Goal: Task Accomplishment & Management: Manage account settings

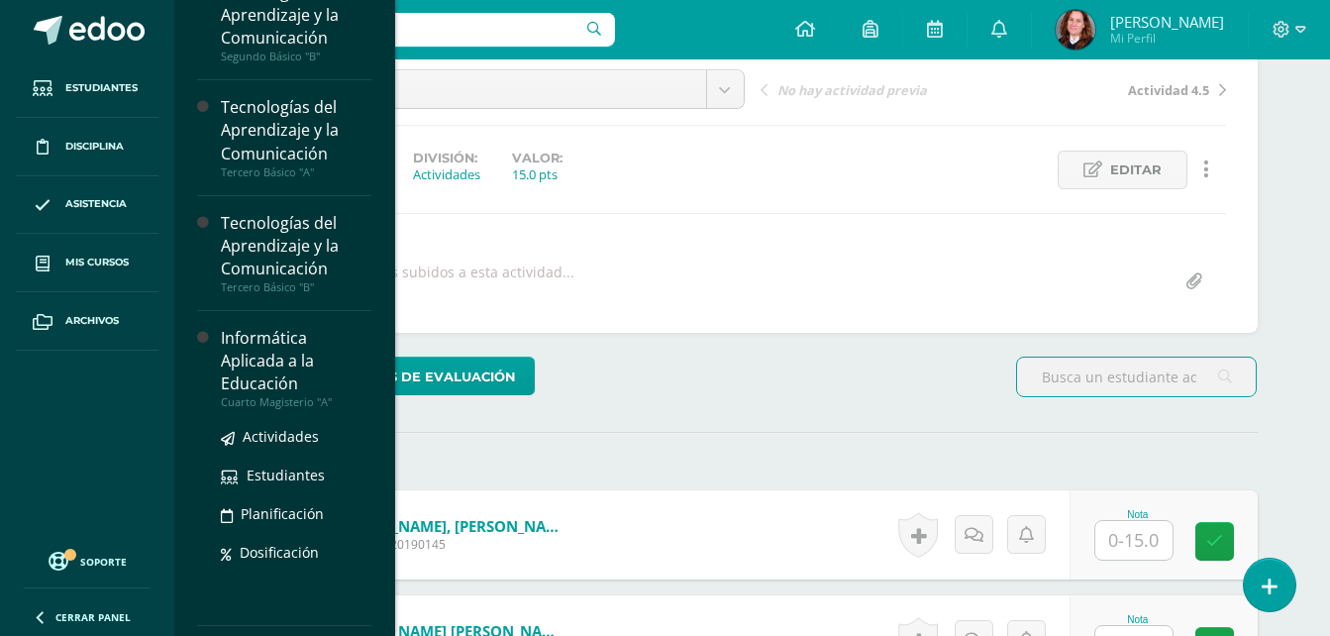
scroll to position [396, 0]
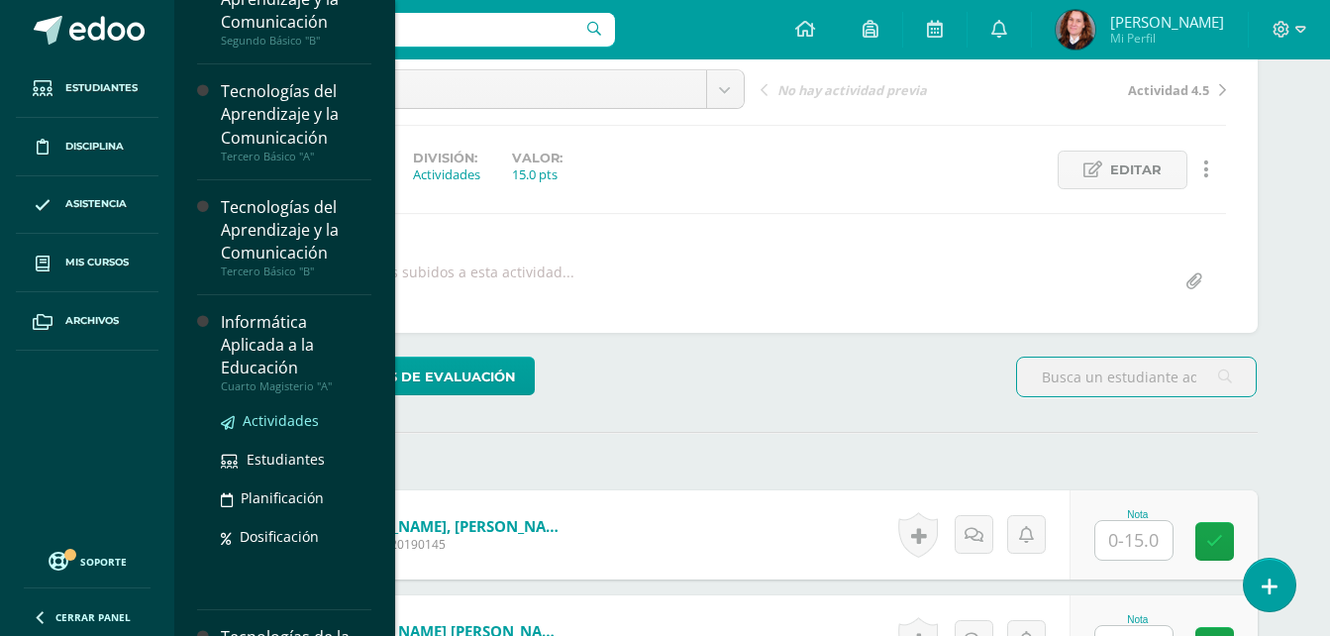
click at [284, 412] on span "Actividades" at bounding box center [281, 420] width 76 height 19
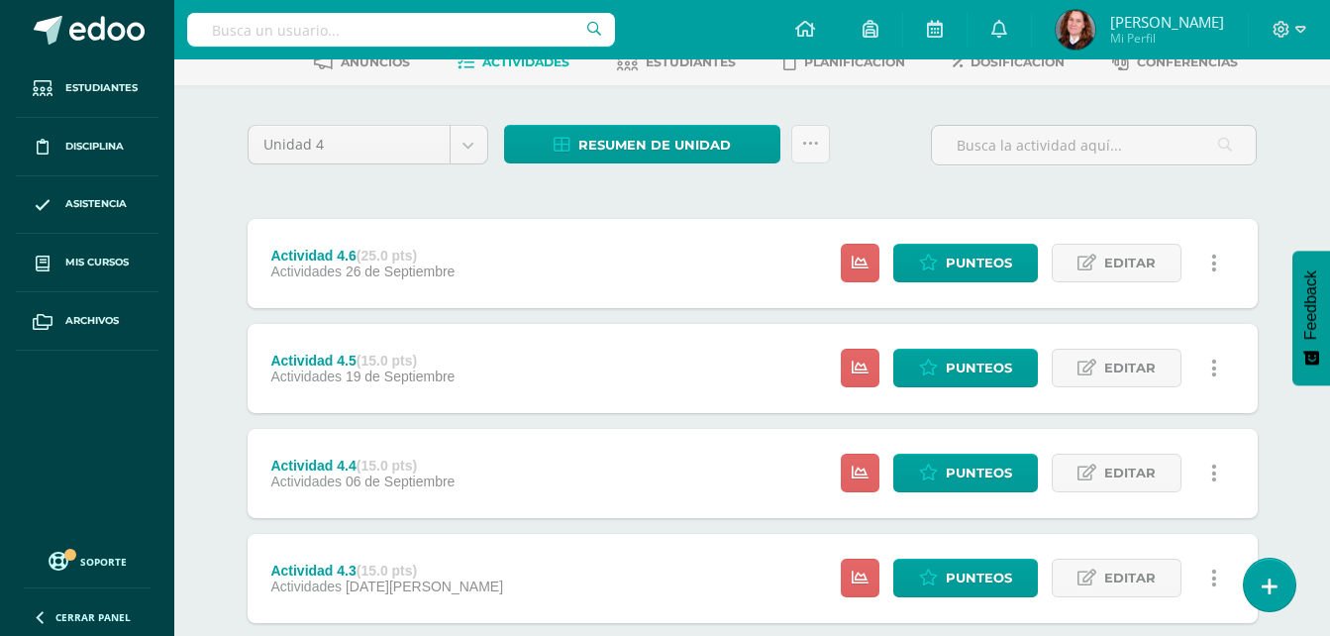
scroll to position [297, 0]
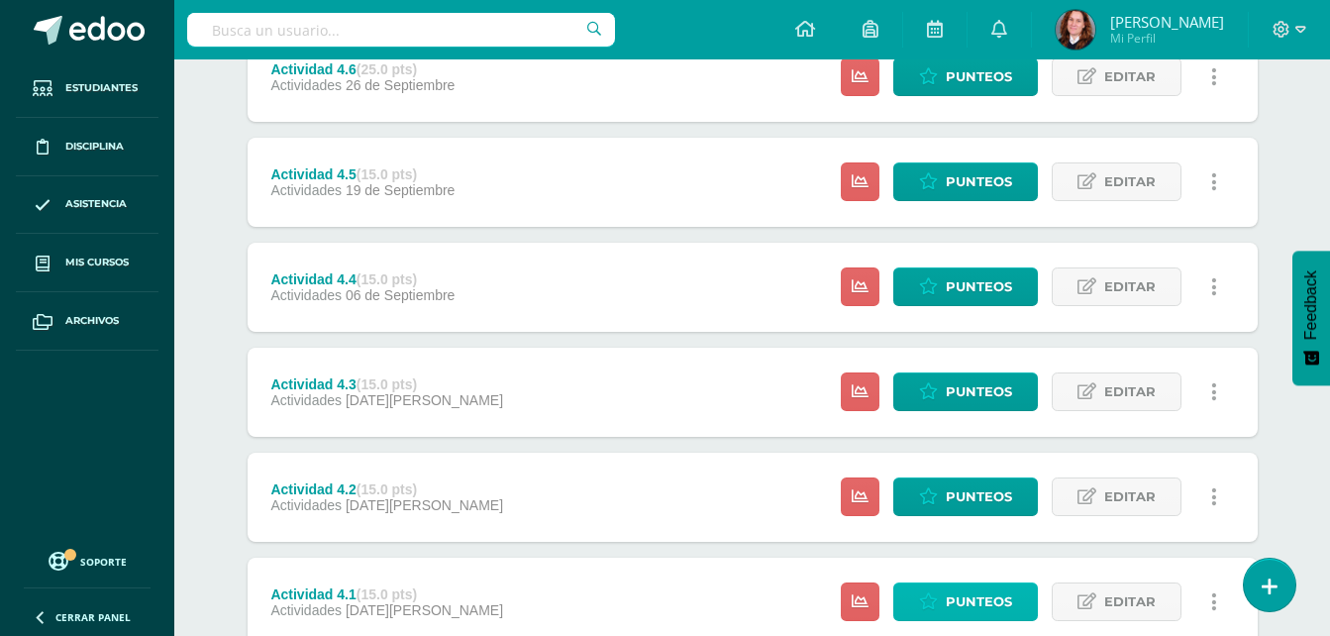
click at [1024, 597] on link "Punteos" at bounding box center [966, 601] width 145 height 39
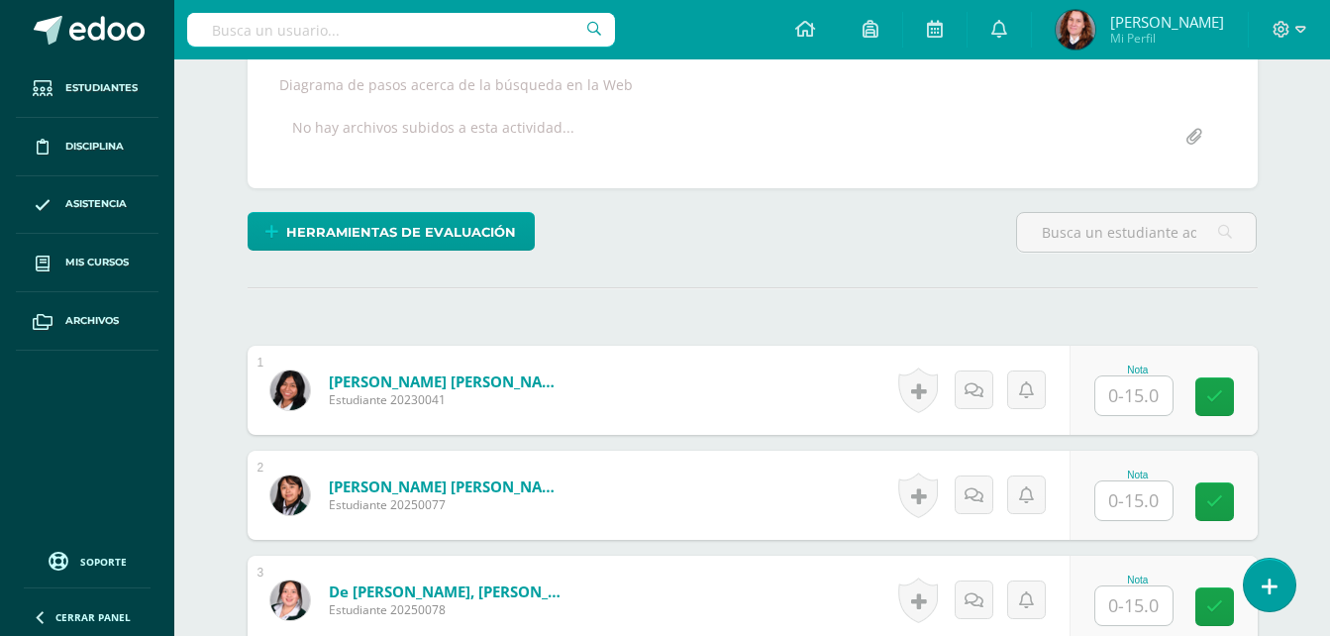
scroll to position [396, 0]
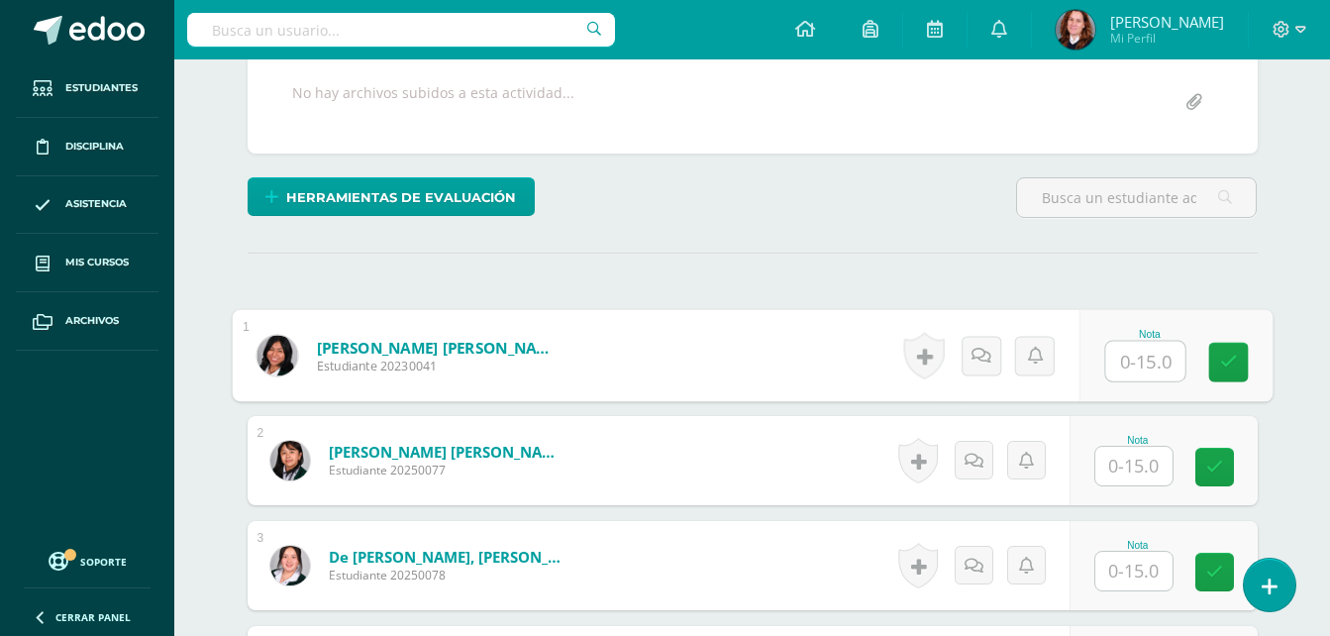
click at [1142, 367] on input "text" at bounding box center [1144, 362] width 79 height 40
type input "15"
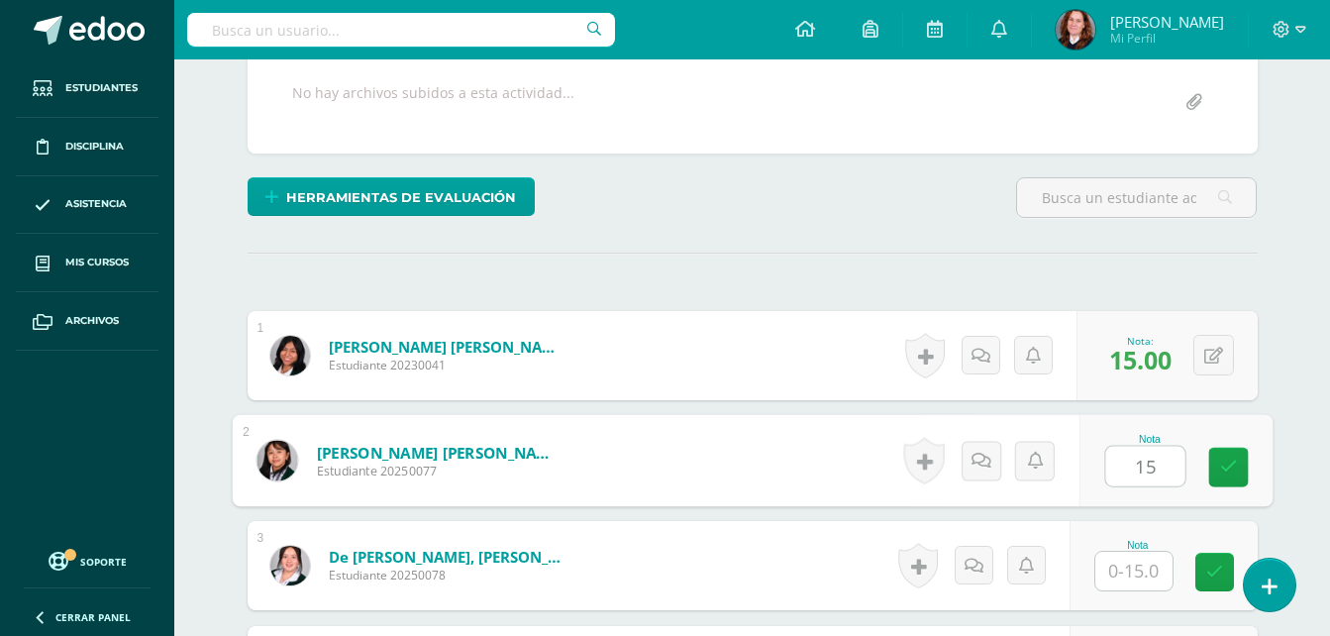
type input "15"
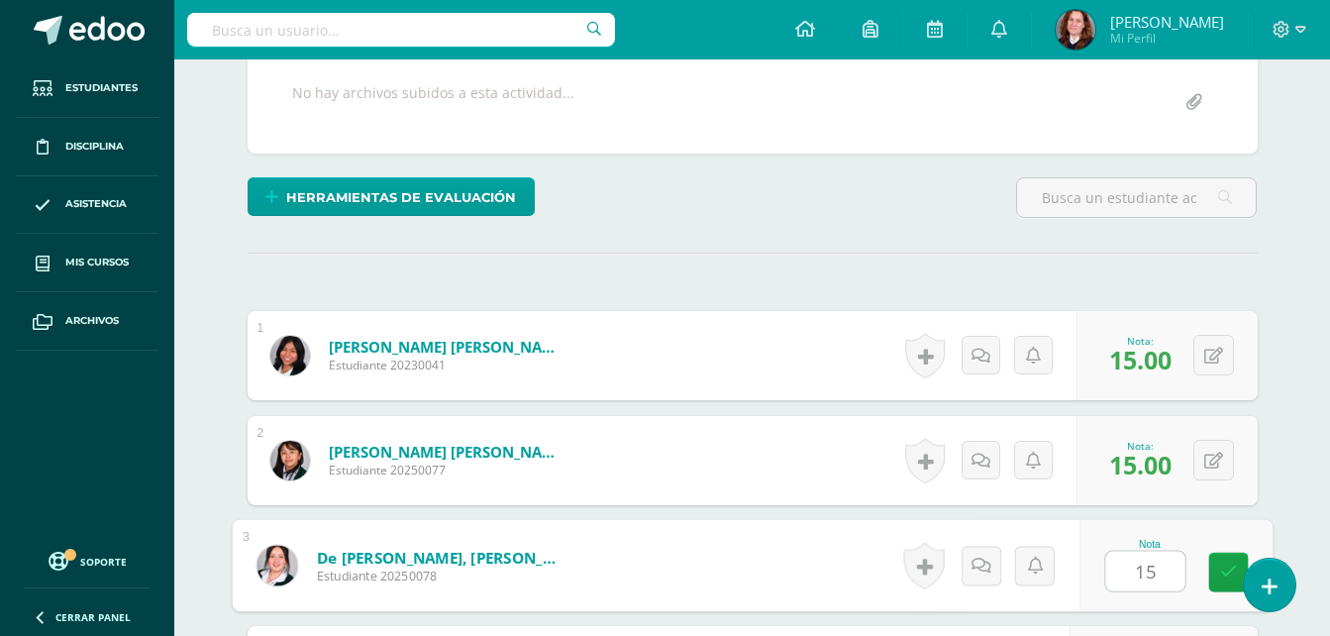
type input "15"
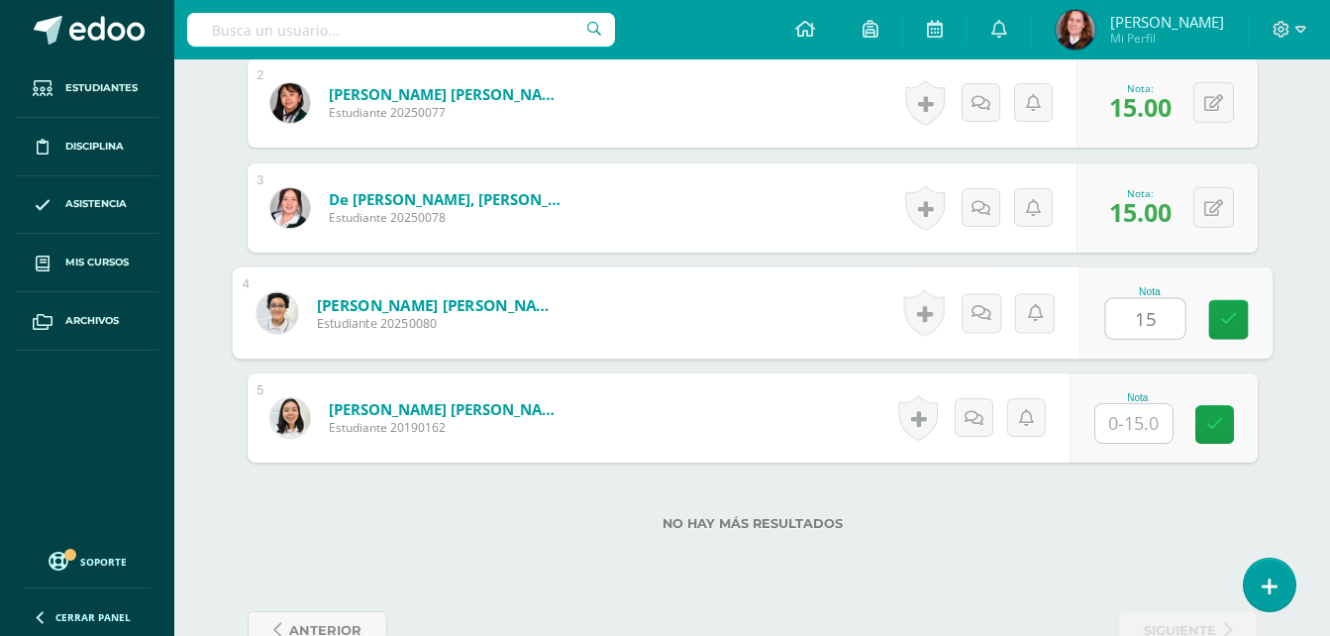
type input "15"
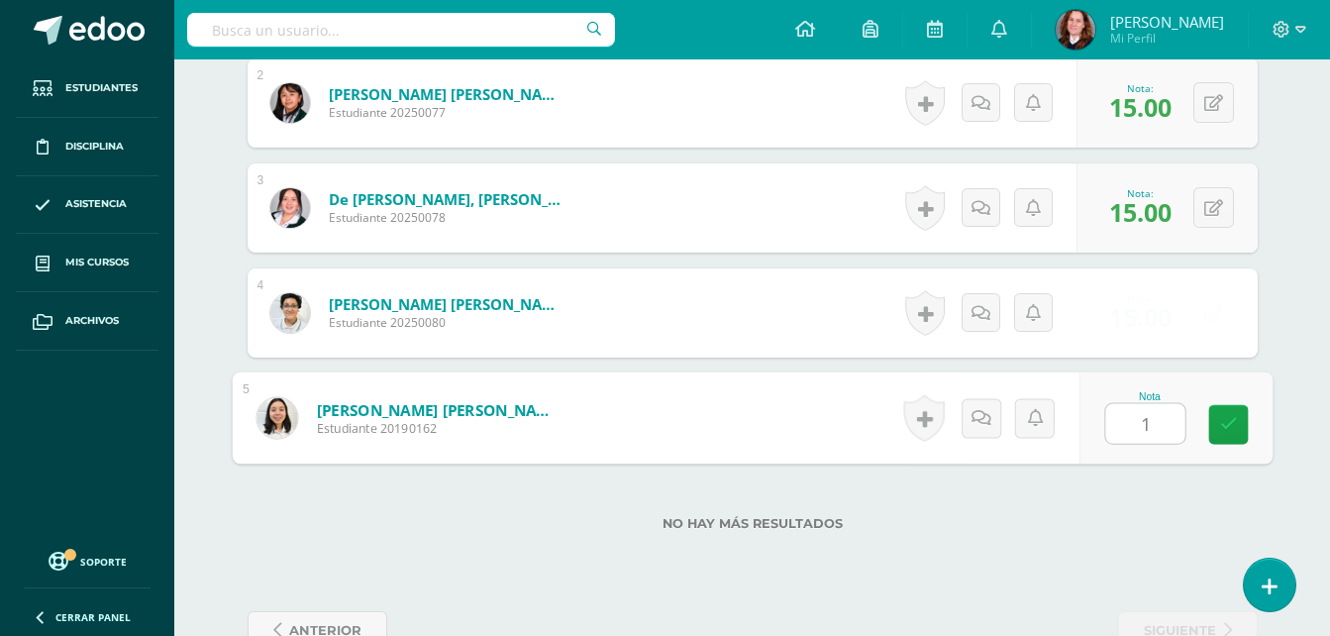
type input "15"
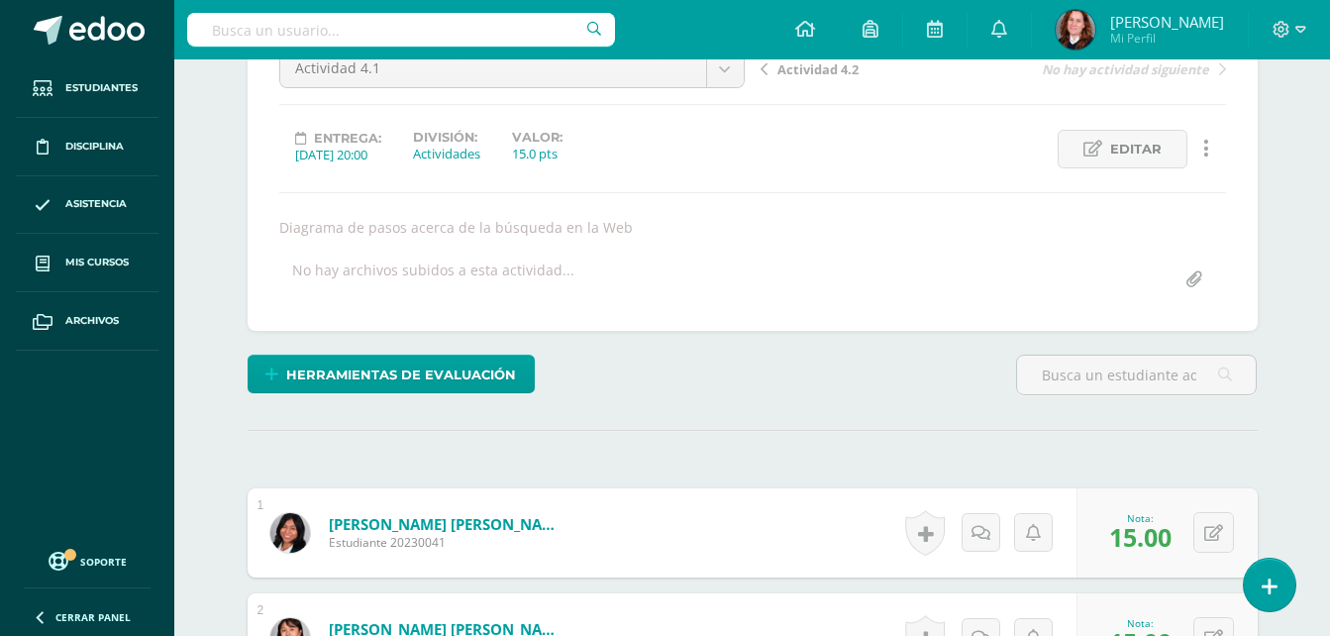
scroll to position [0, 0]
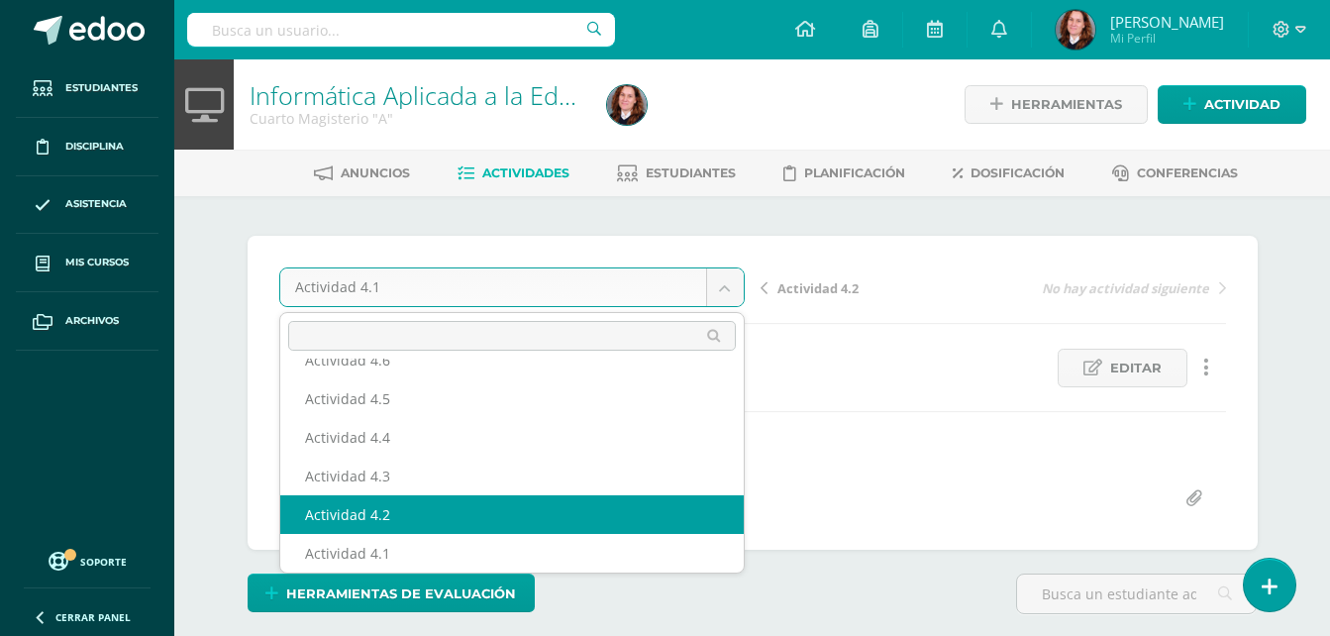
select select "/dashboard/teacher/grade-activity/106448/"
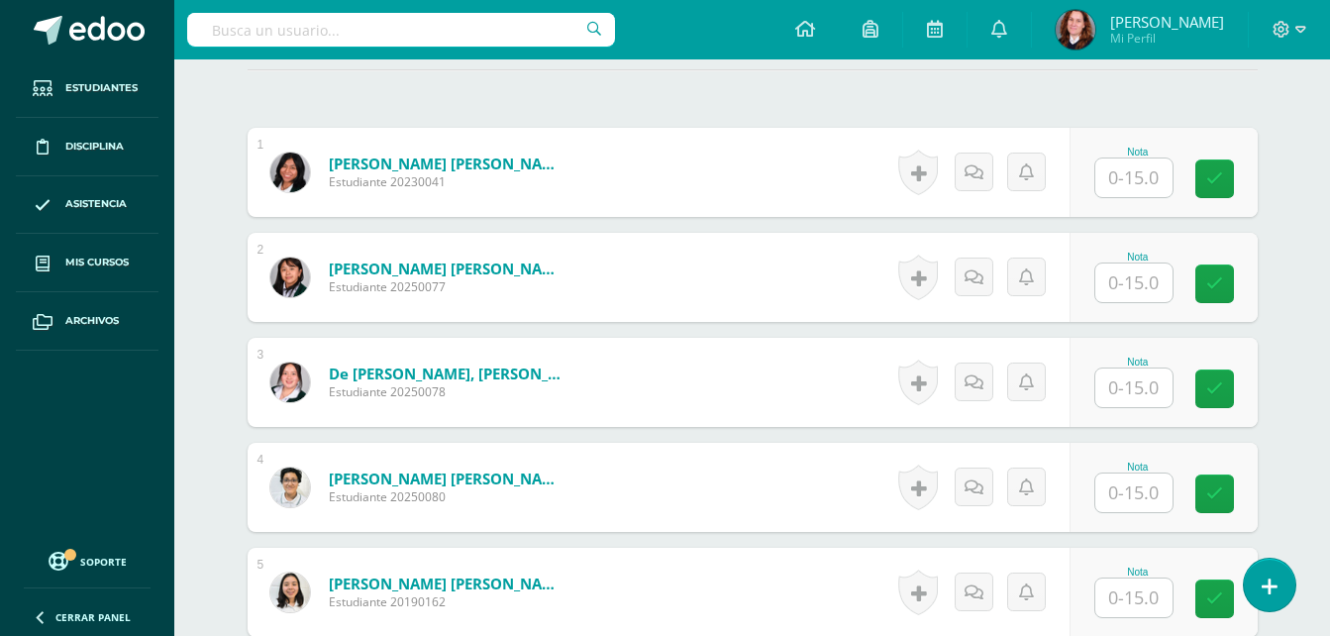
scroll to position [567, 0]
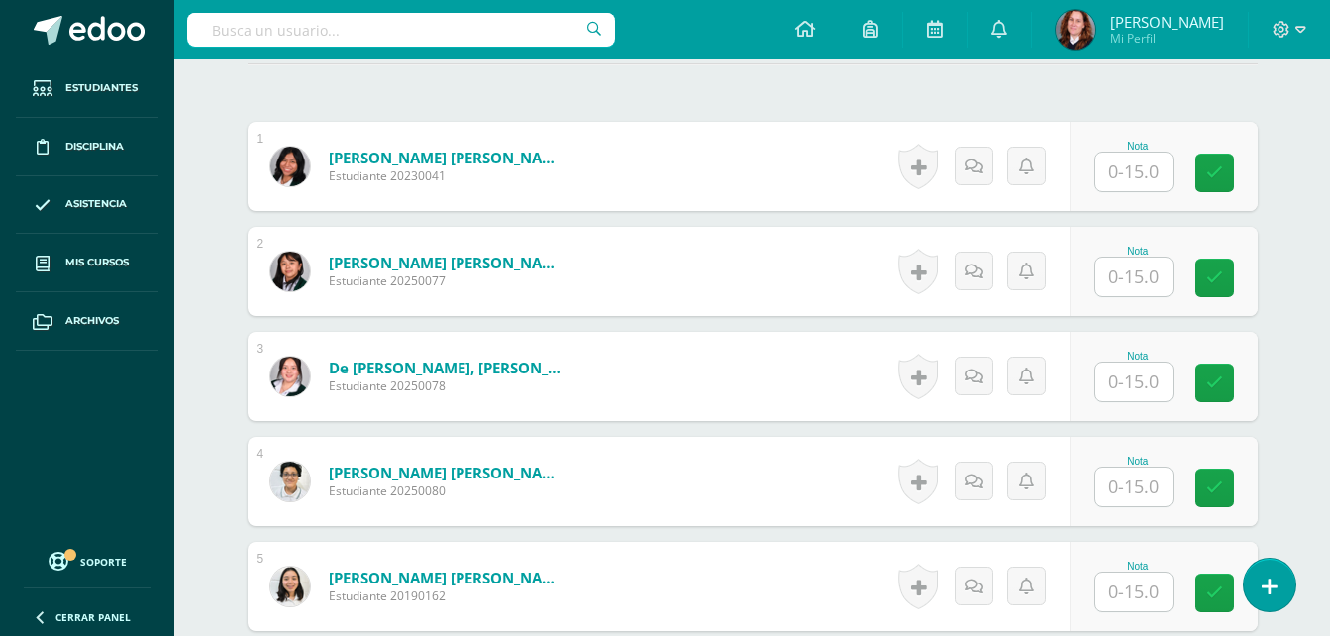
click at [1137, 169] on input "text" at bounding box center [1134, 172] width 77 height 39
type input "0"
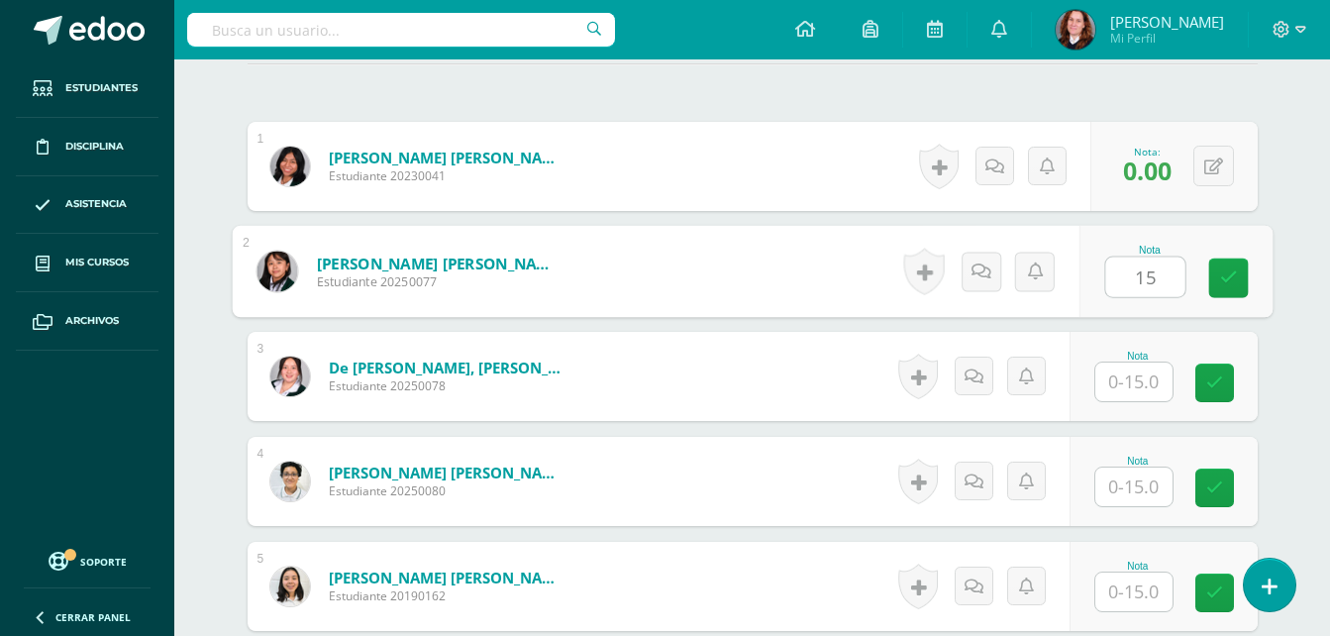
type input "15"
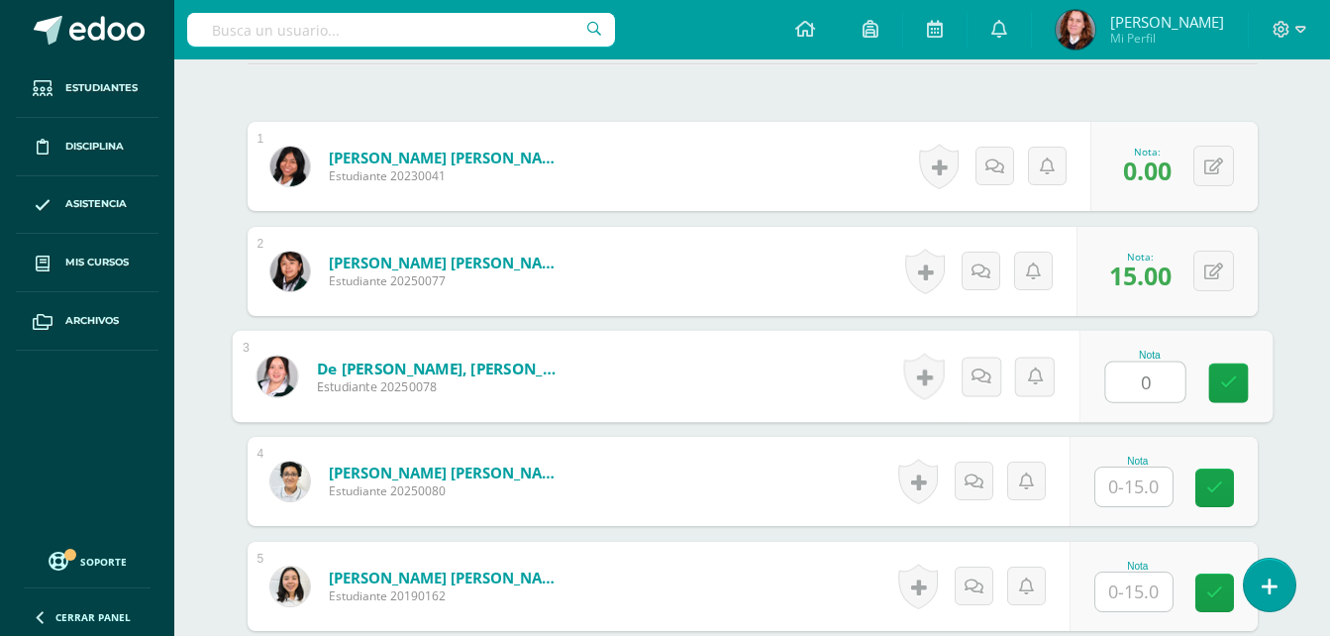
type input "0"
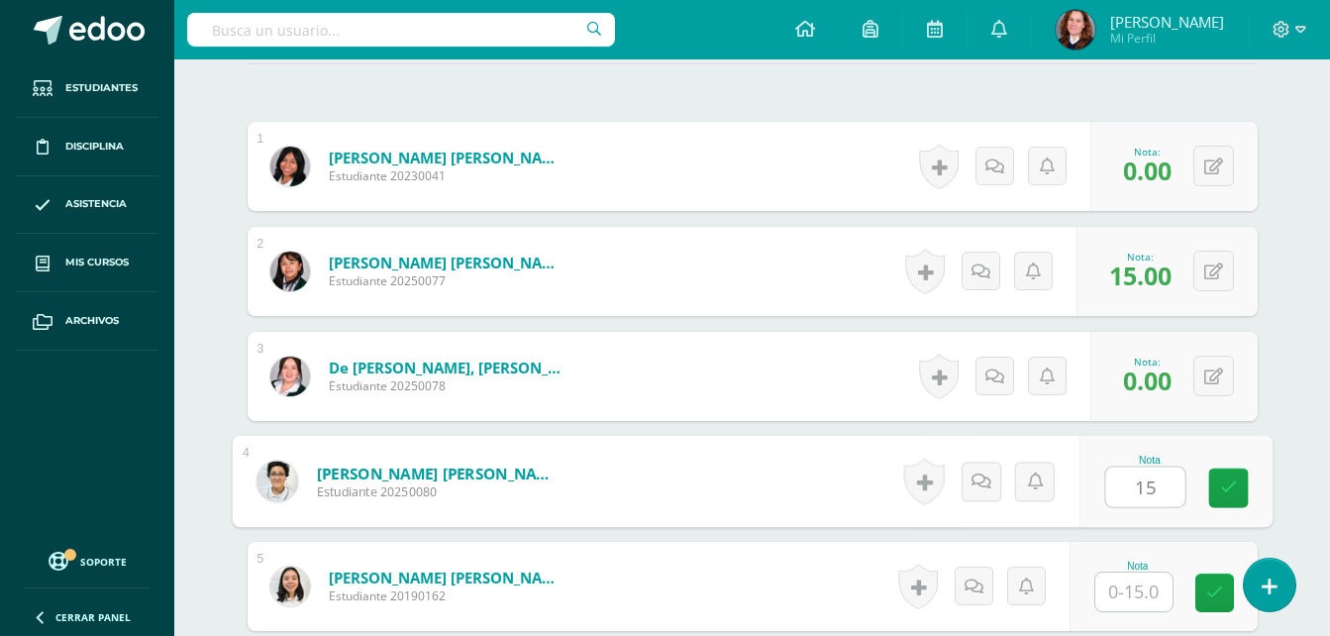
type input "15"
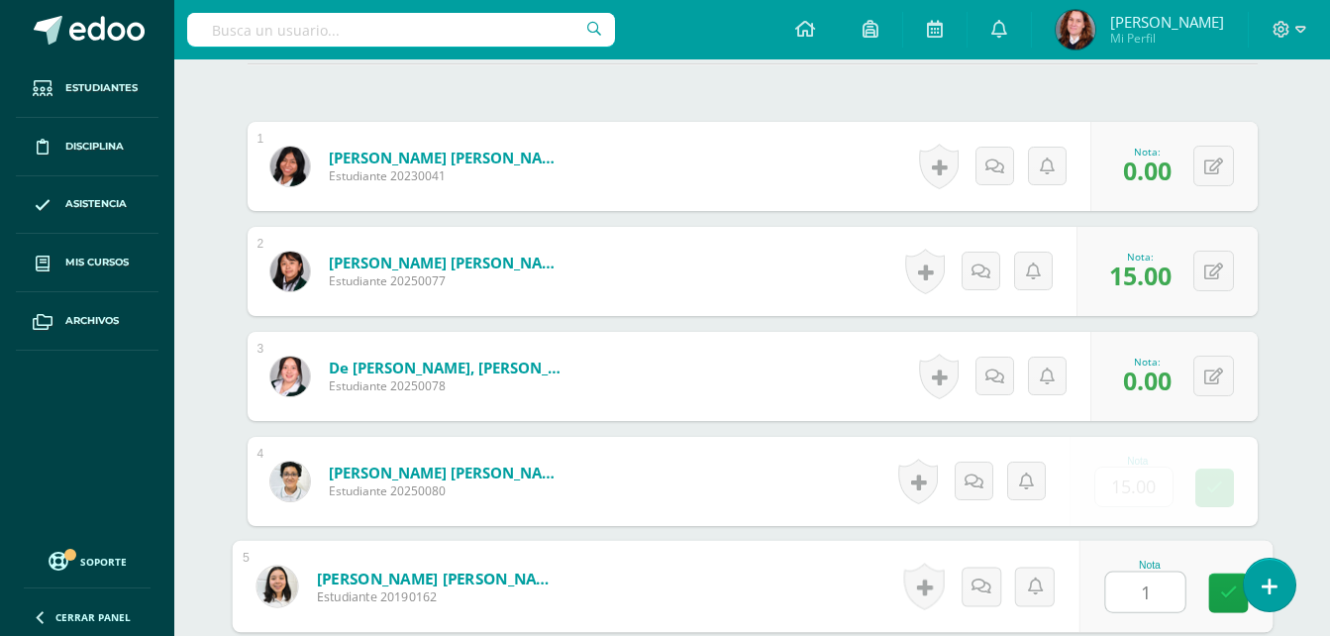
type input "15"
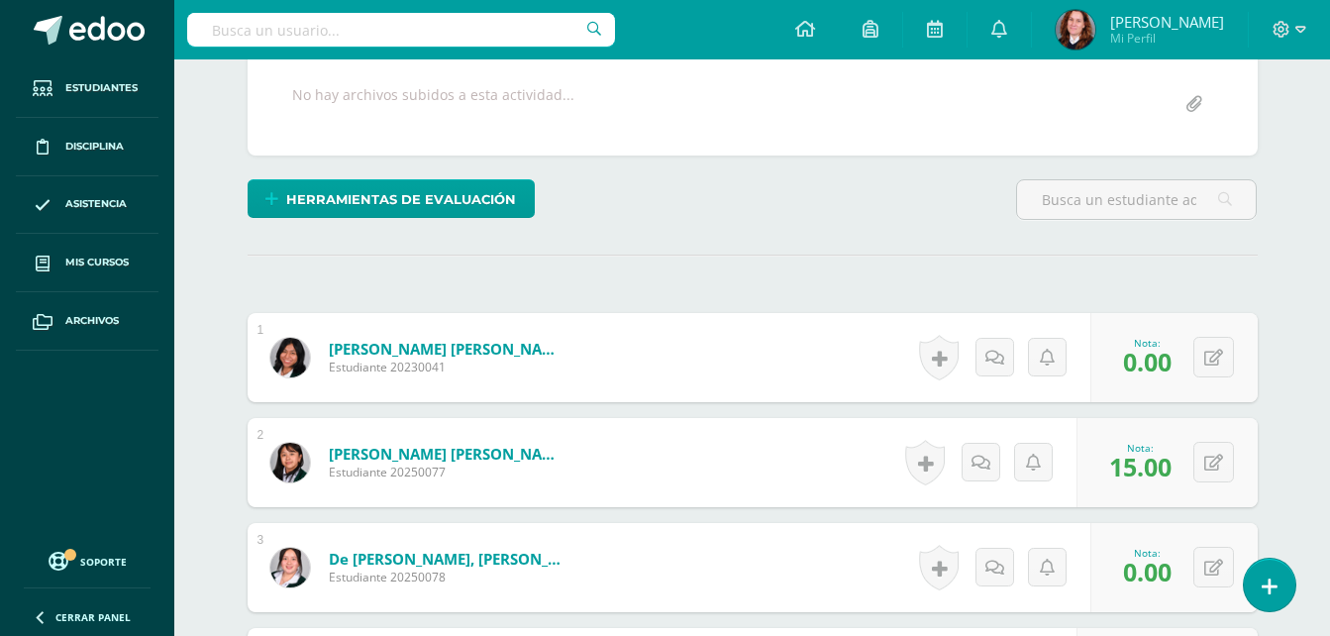
scroll to position [71, 0]
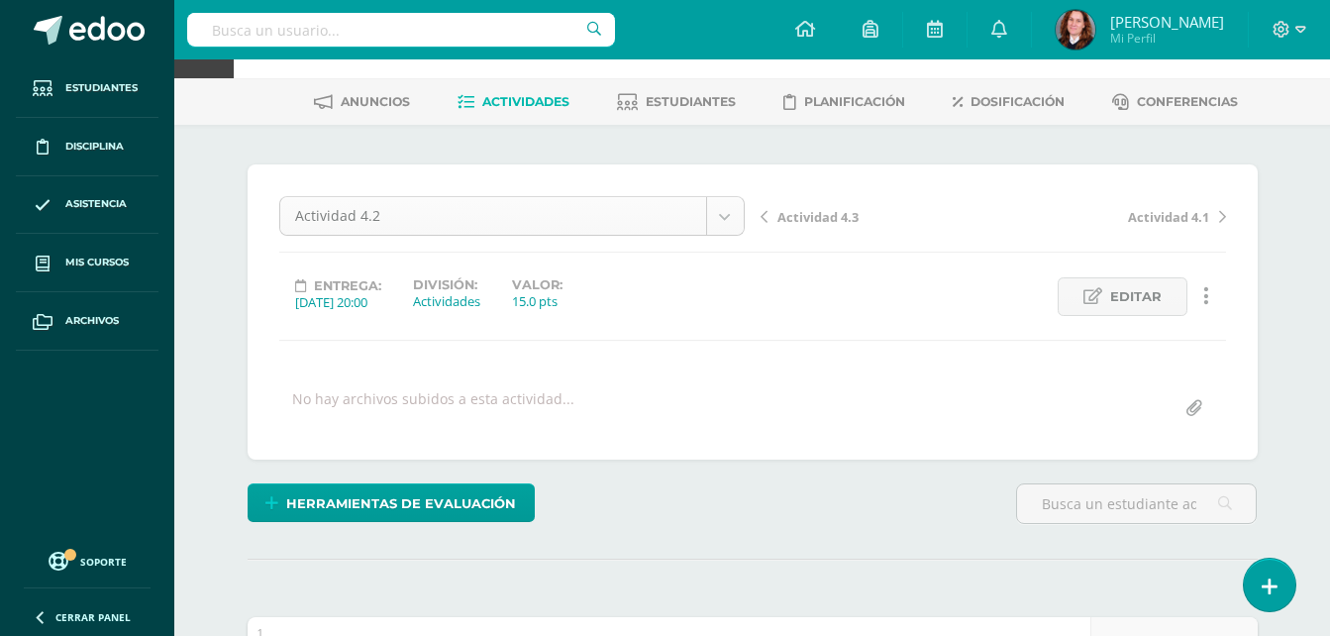
click at [719, 217] on body "Estudiantes Disciplina Asistencia Mis cursos Archivos Soporte Ayuda Reportar un…" at bounding box center [665, 641] width 1330 height 1424
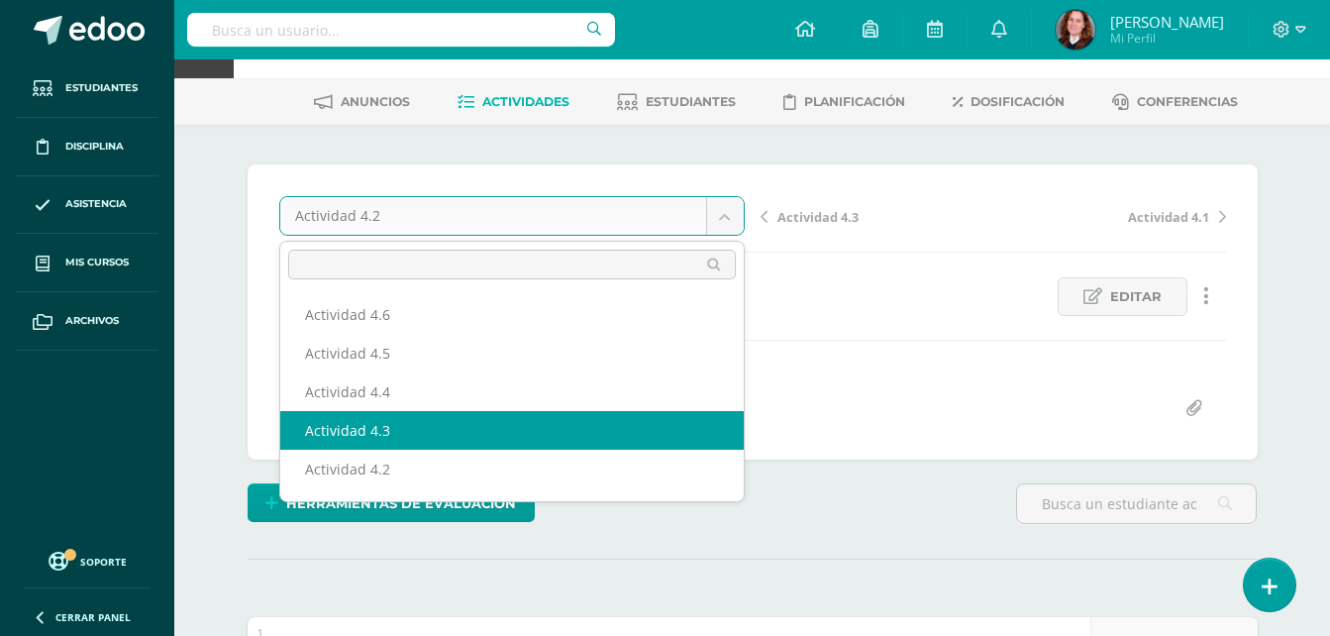
select select "/dashboard/teacher/grade-activity/106447/"
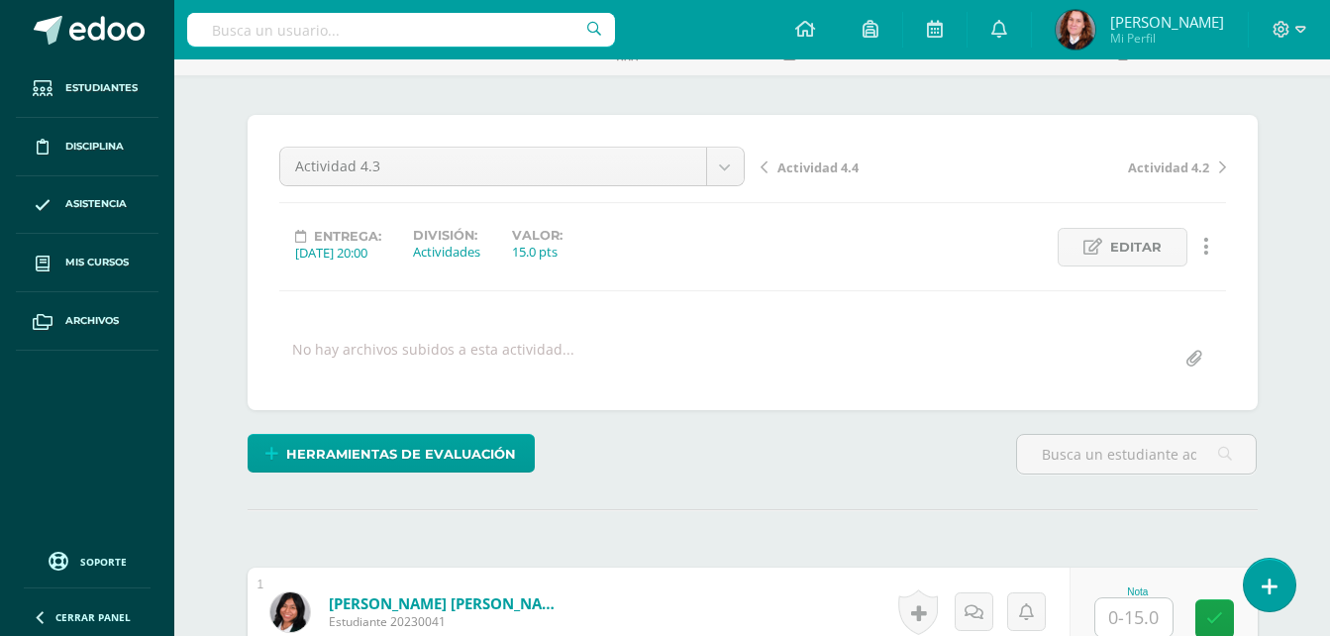
scroll to position [199, 0]
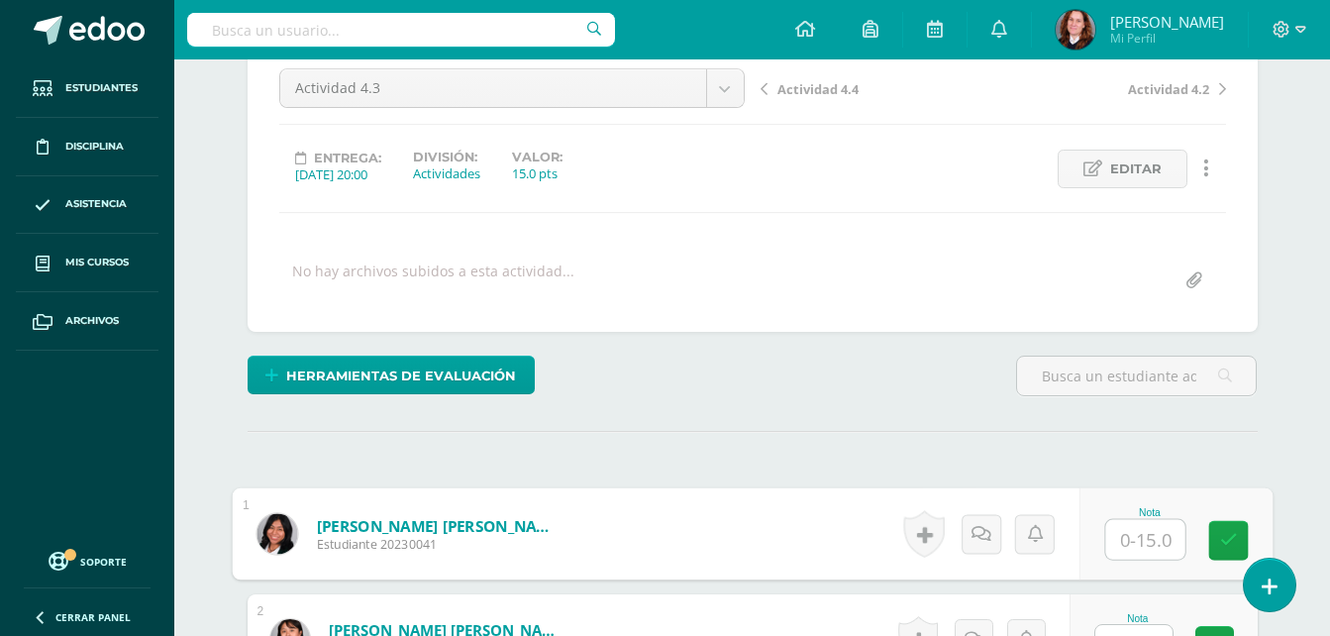
click at [1126, 540] on input "text" at bounding box center [1144, 540] width 79 height 40
type input "0"
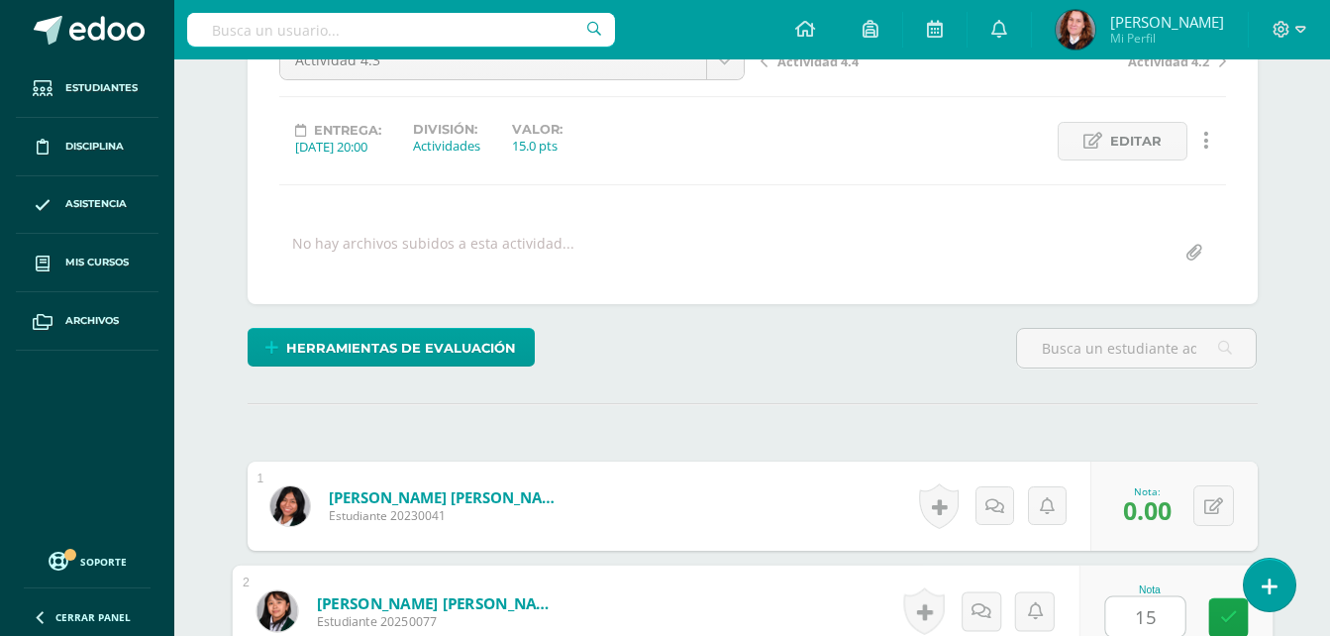
type input "15"
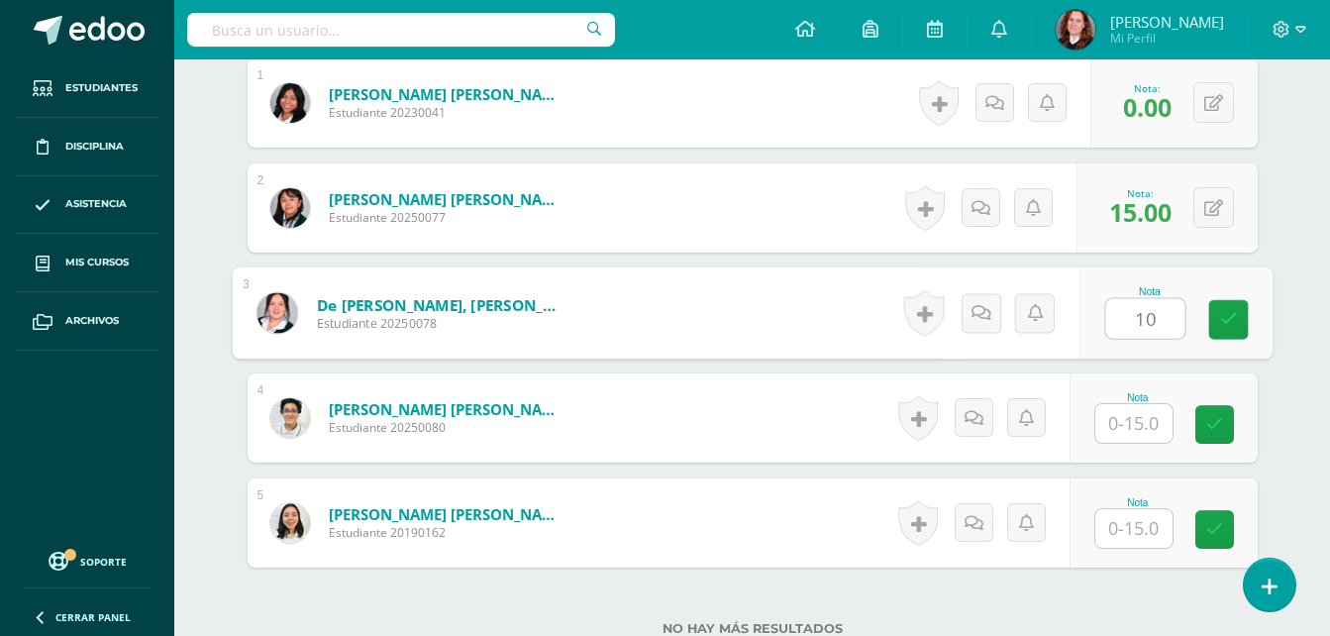
type input "10"
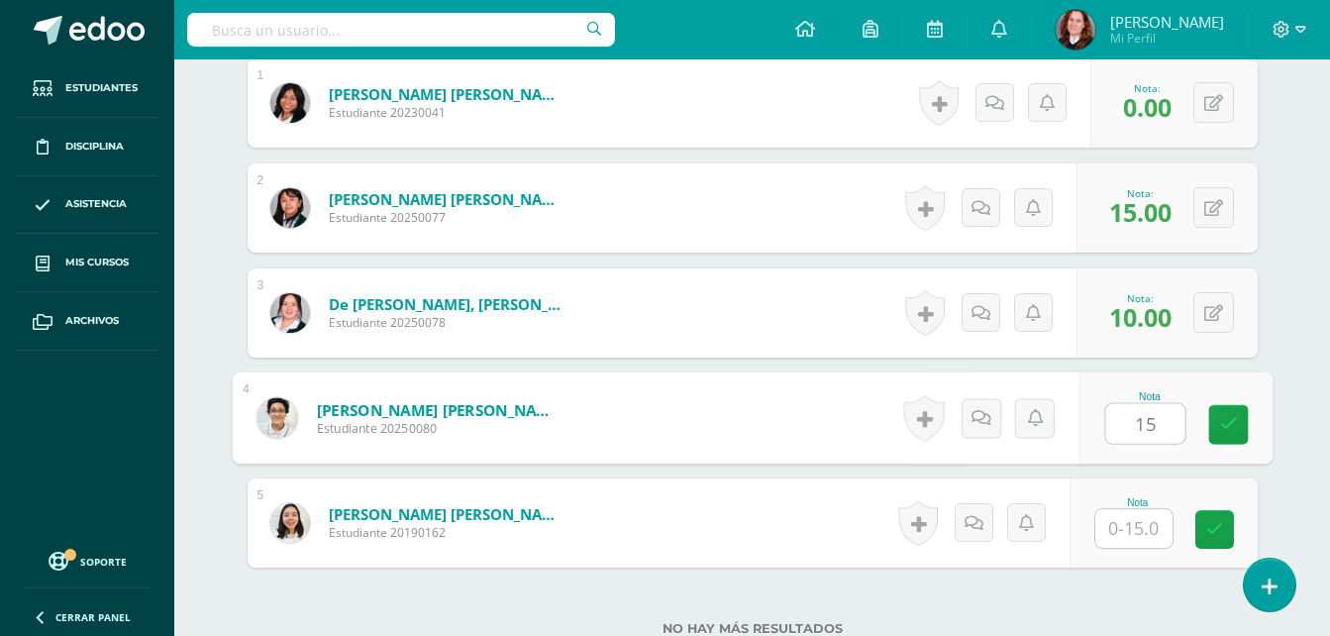
type input "15"
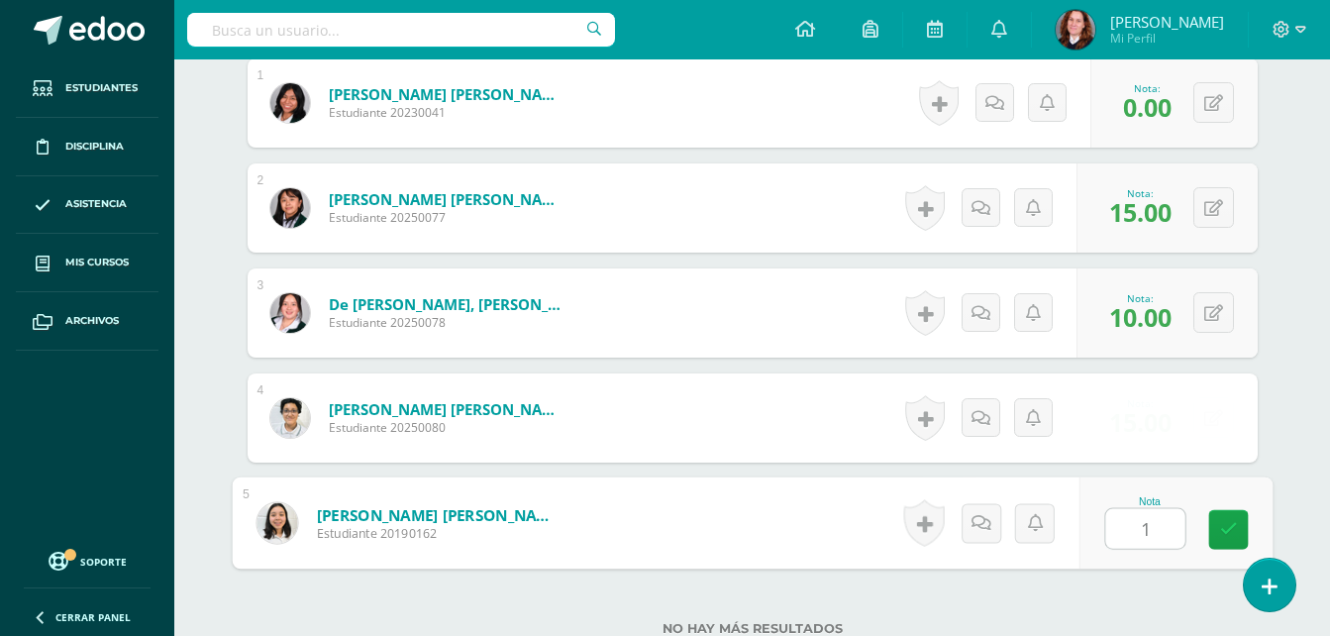
type input "15"
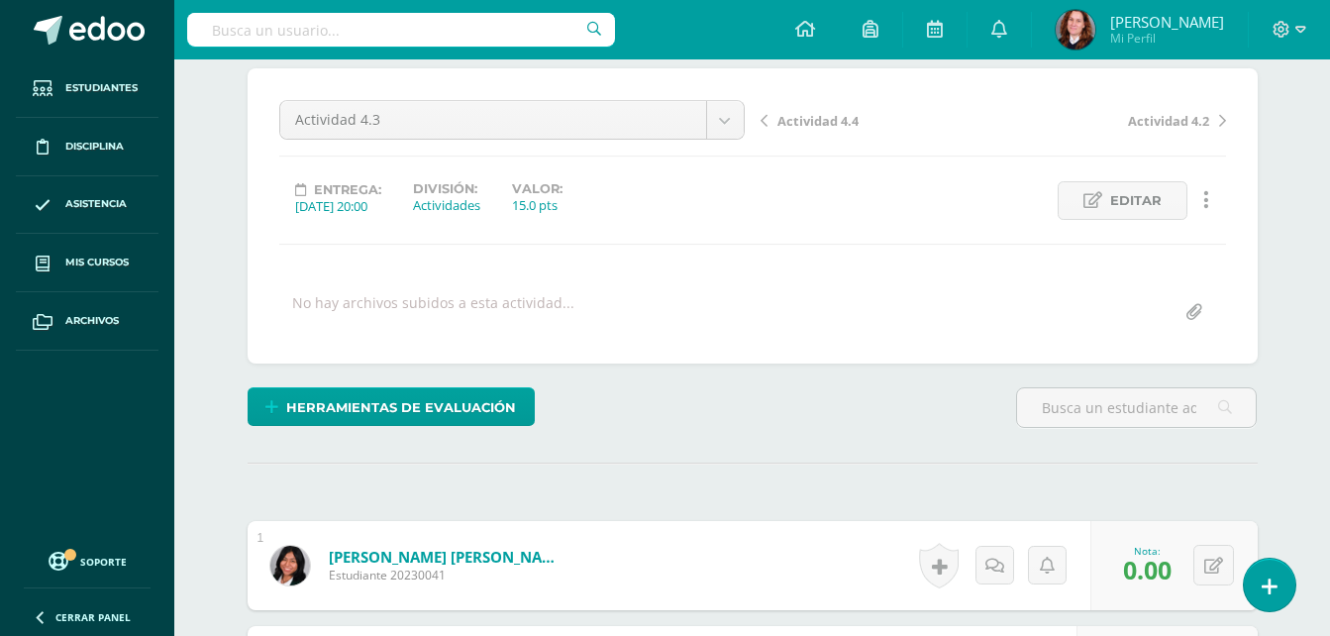
scroll to position [135, 0]
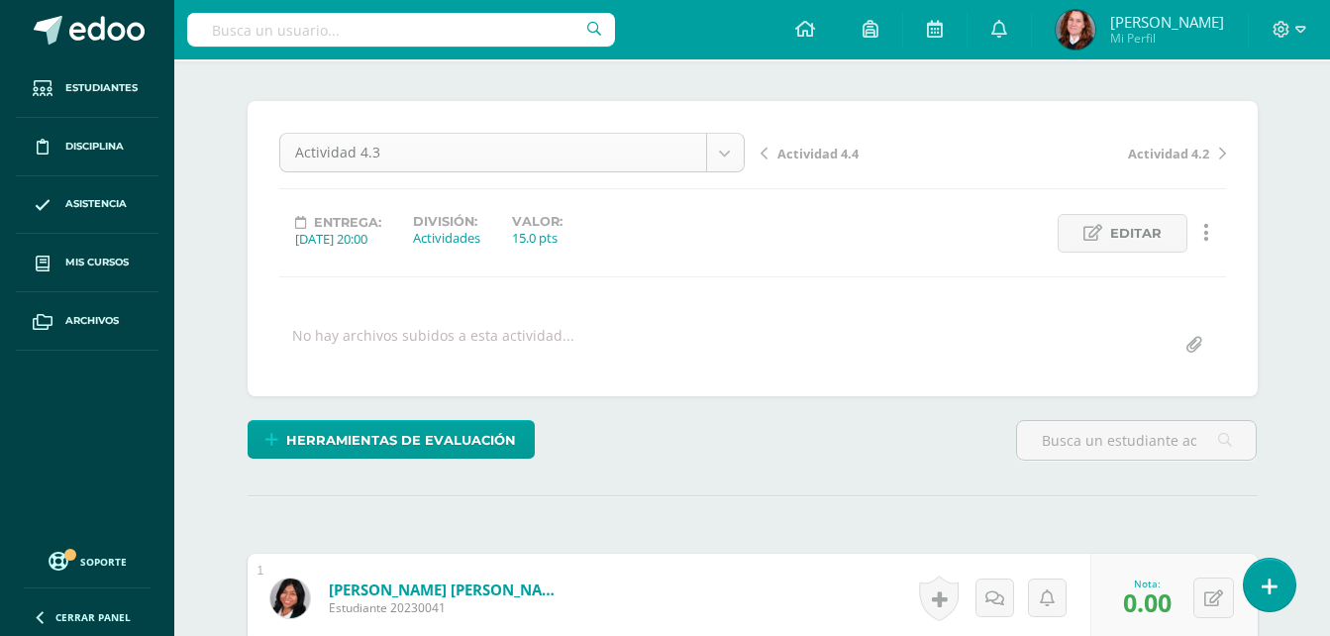
click at [717, 150] on body "Estudiantes Disciplina Asistencia Mis cursos Archivos Soporte Ayuda Reportar un…" at bounding box center [665, 577] width 1330 height 1424
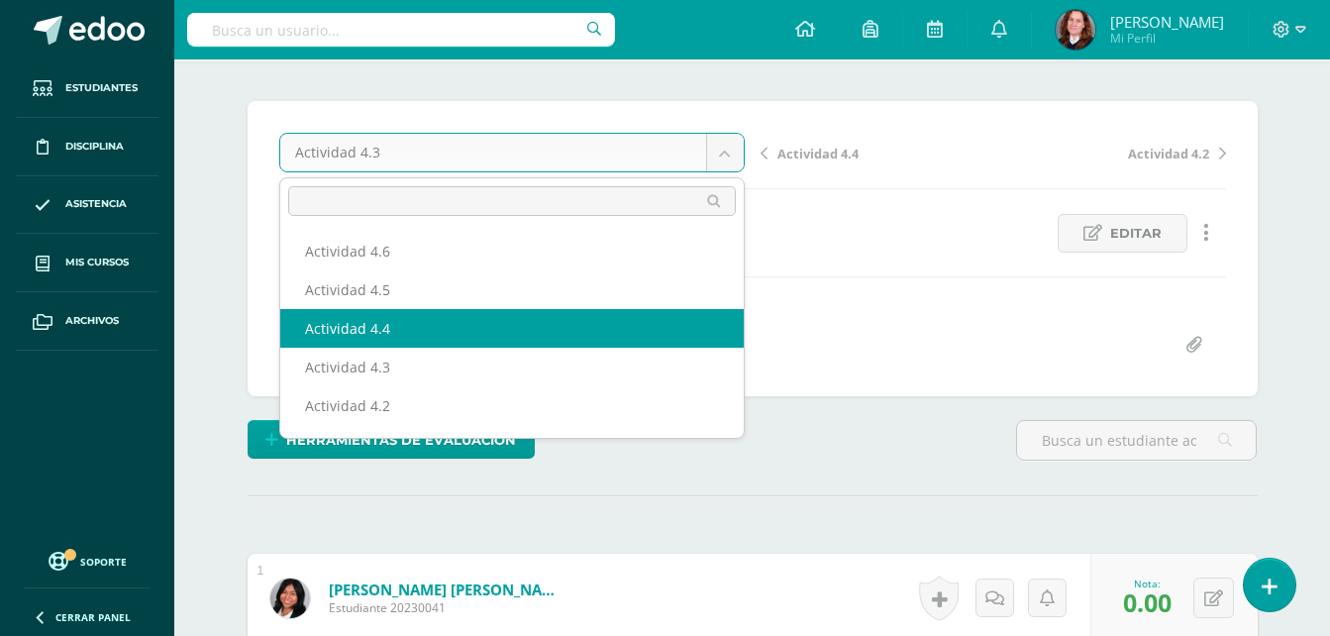
select select "/dashboard/teacher/grade-activity/106451/"
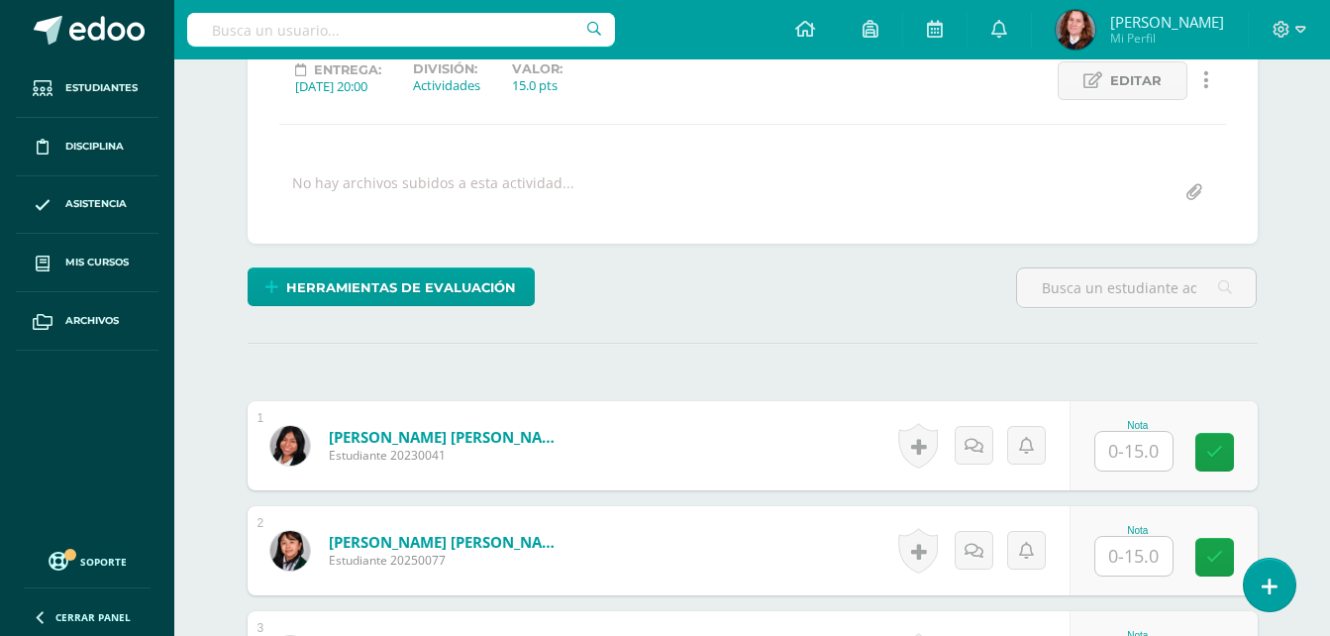
scroll to position [1, 0]
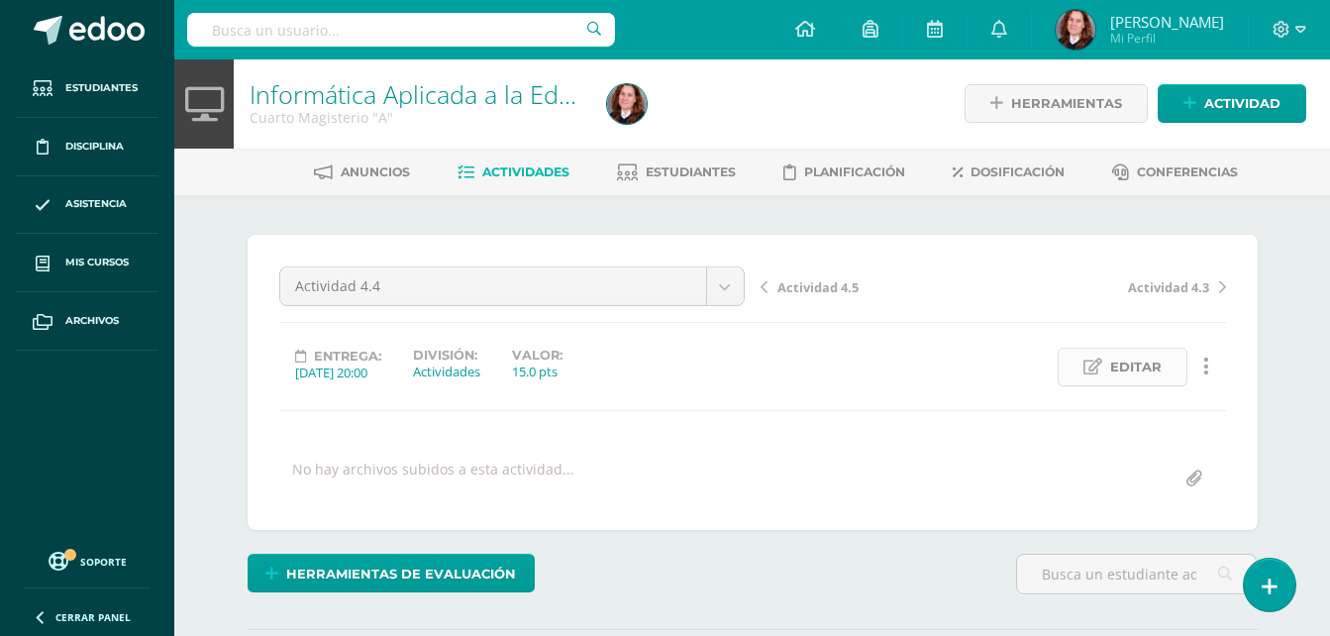
click at [1161, 364] on span "Editar" at bounding box center [1136, 367] width 52 height 37
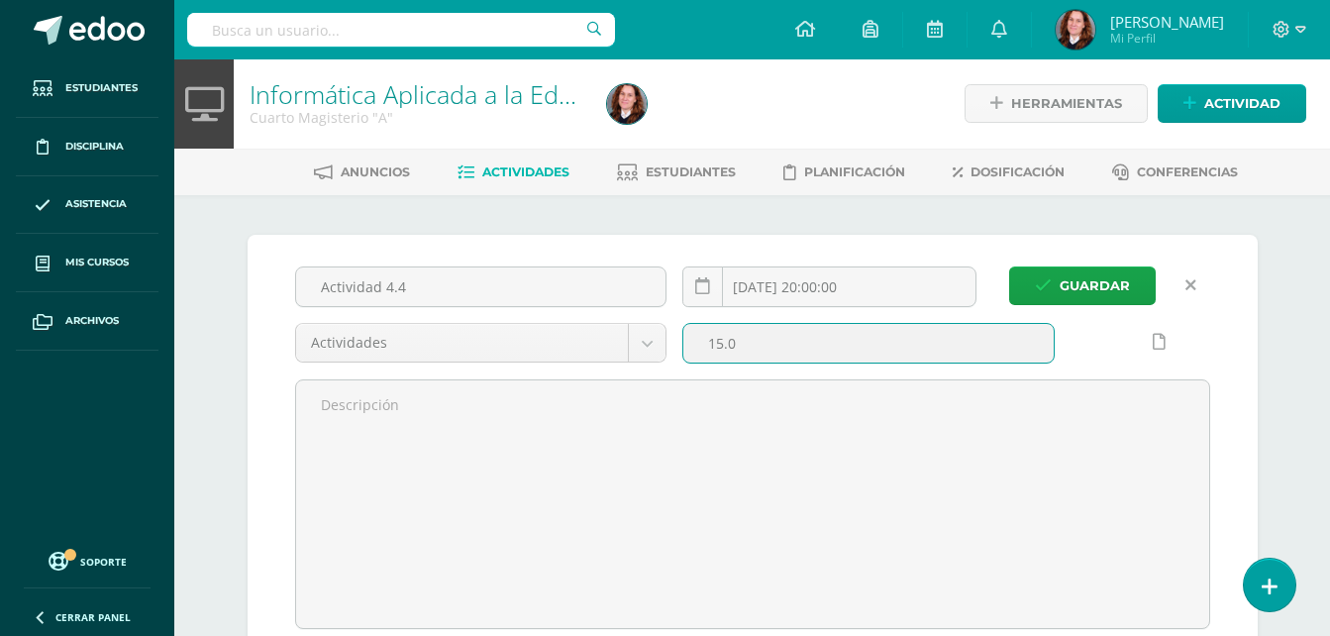
drag, startPoint x: 758, startPoint y: 348, endPoint x: 684, endPoint y: 357, distance: 73.8
click at [684, 357] on input "15.0" at bounding box center [869, 343] width 370 height 39
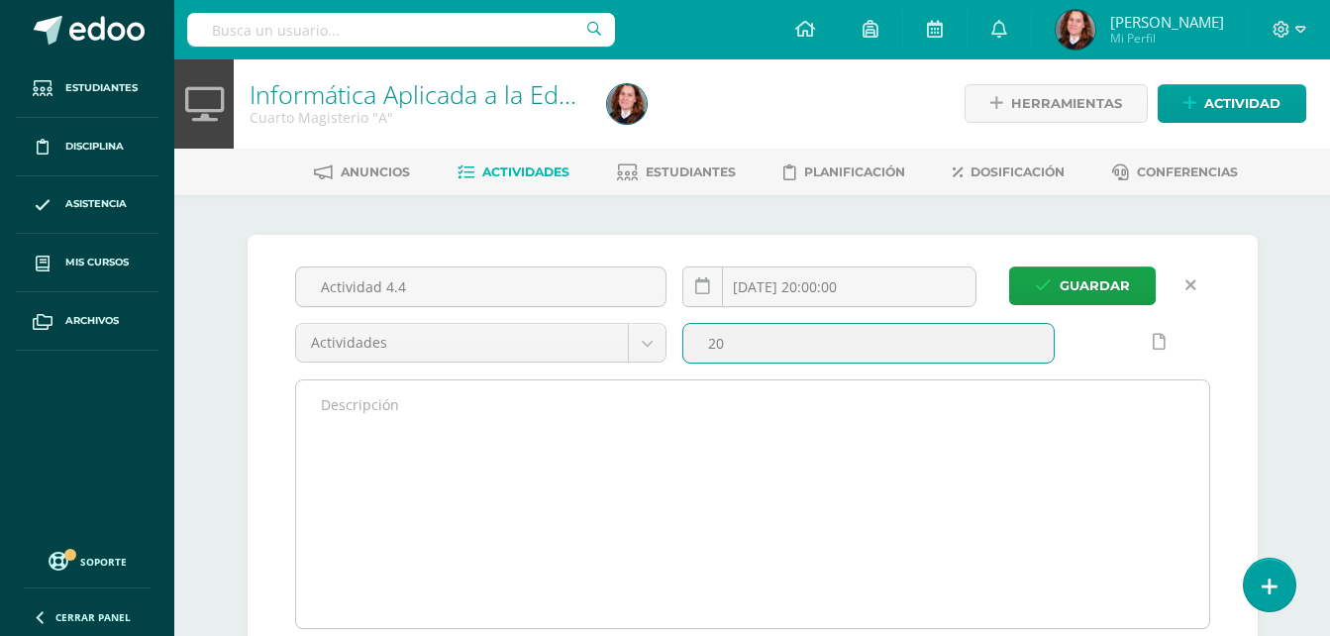
click at [1009, 266] on button "Guardar" at bounding box center [1082, 285] width 147 height 39
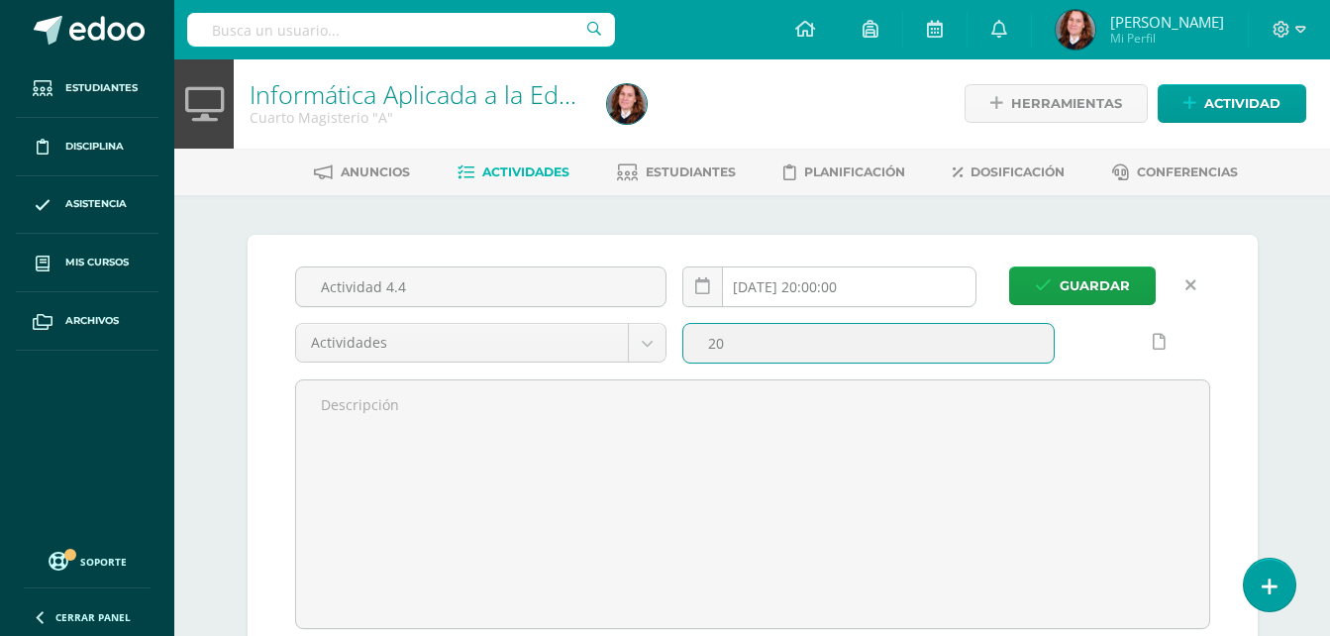
type input "2"
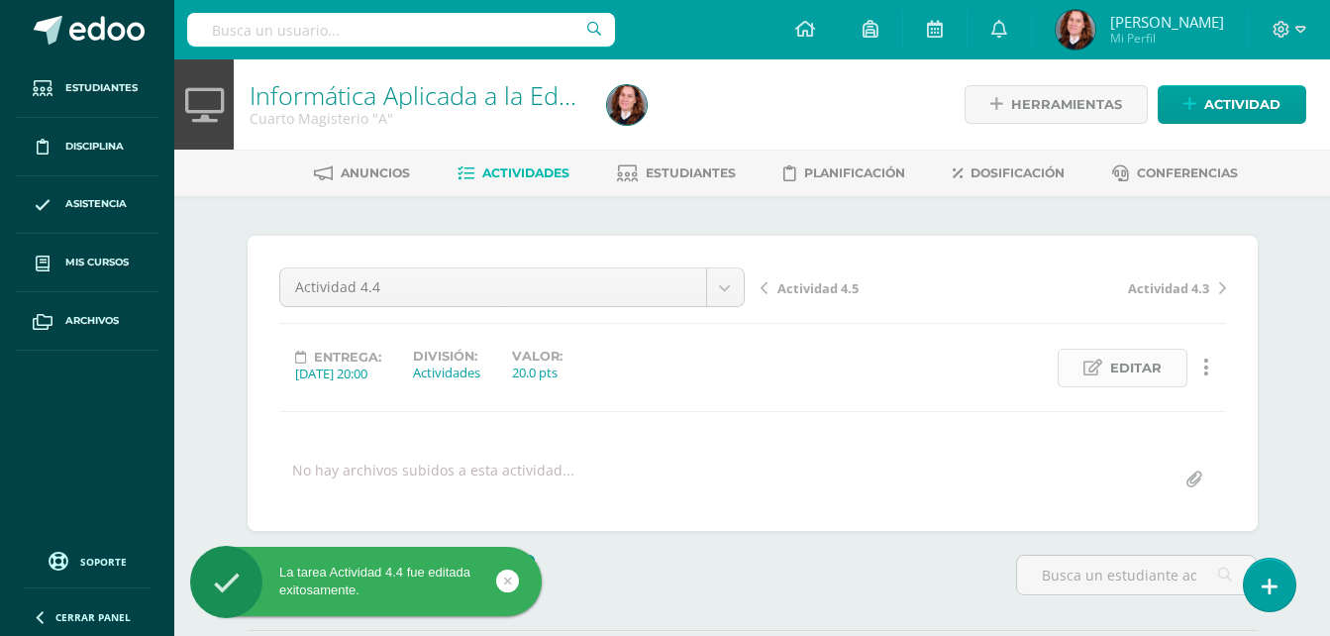
click at [1131, 368] on span "Editar" at bounding box center [1136, 368] width 52 height 37
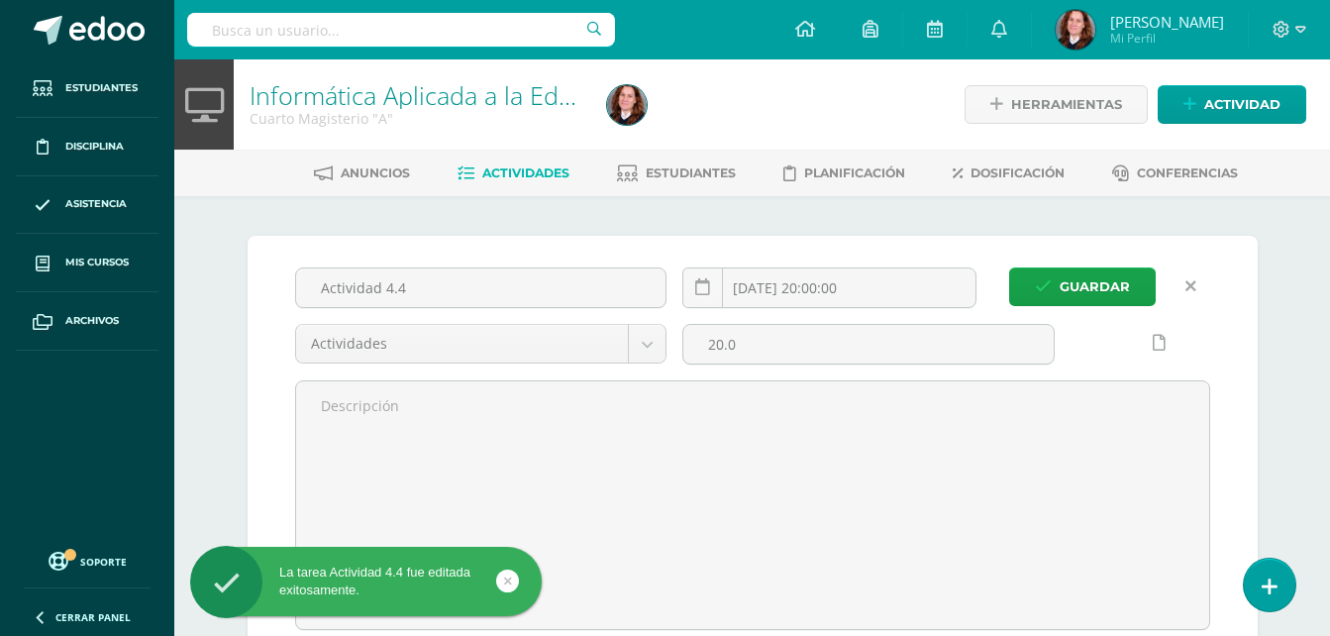
scroll to position [1, 0]
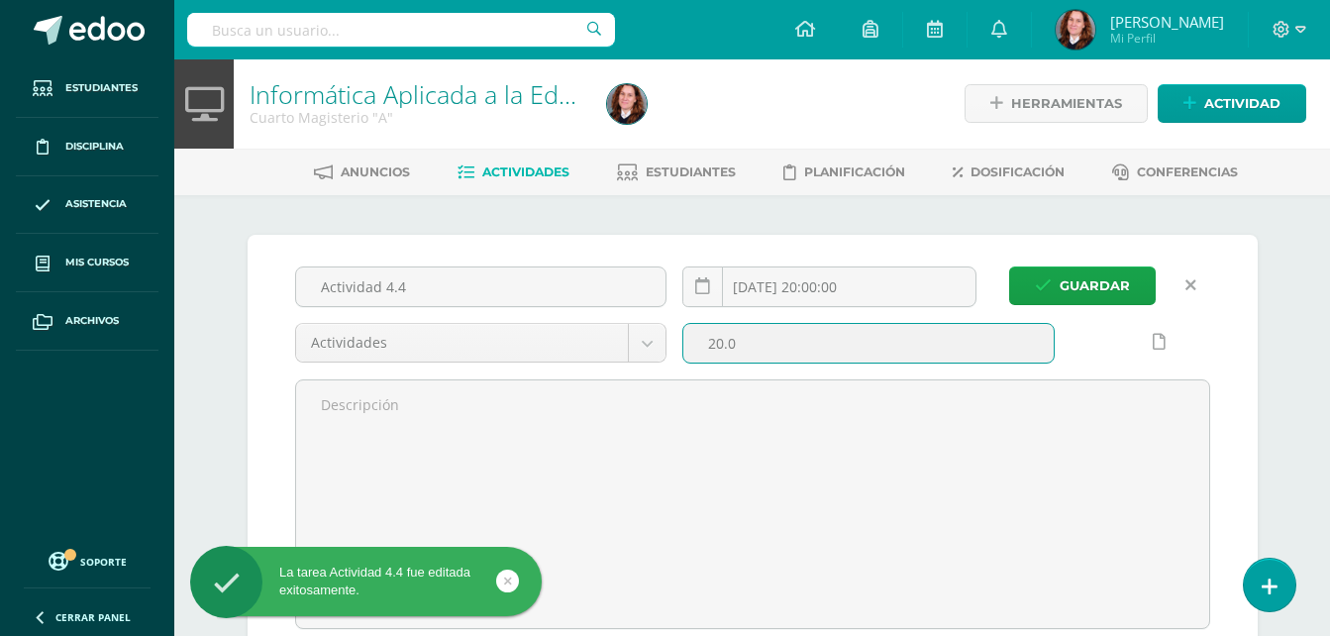
click at [807, 349] on input "20.0" at bounding box center [869, 343] width 370 height 39
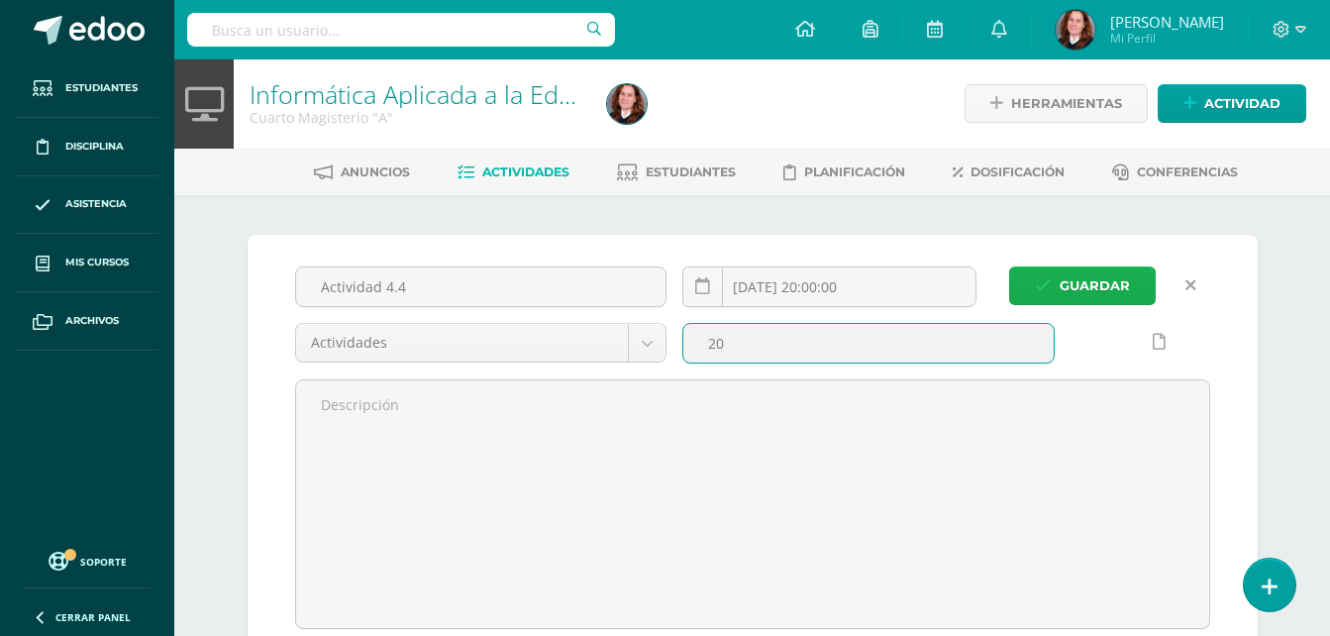
type input "20"
click at [1038, 289] on icon "submit" at bounding box center [1043, 285] width 17 height 17
click at [1085, 278] on span "Guardar" at bounding box center [1095, 285] width 70 height 37
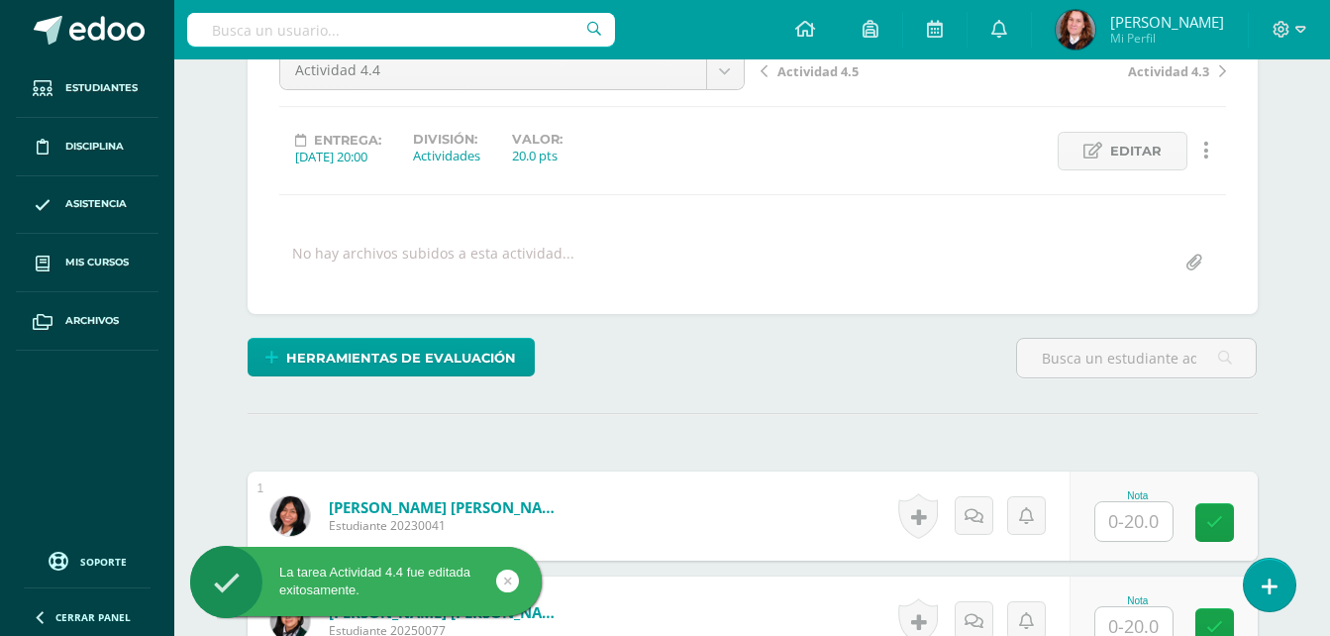
scroll to position [218, 0]
click at [1133, 522] on input "text" at bounding box center [1134, 520] width 77 height 39
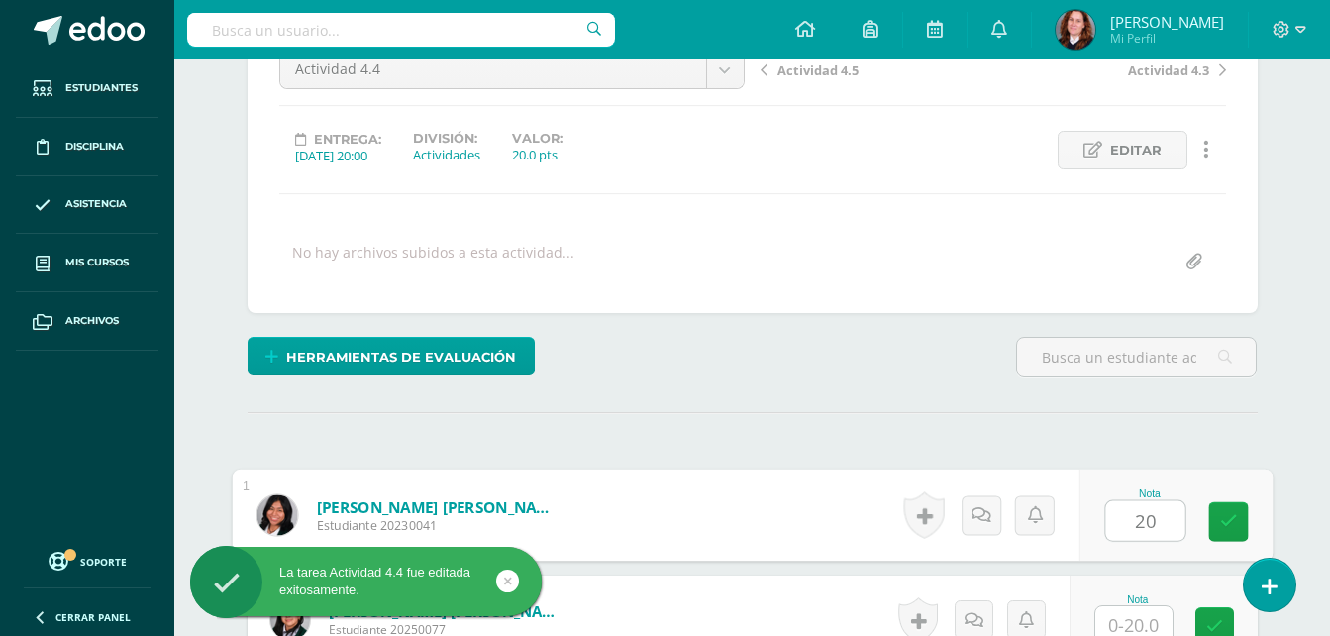
type input "20"
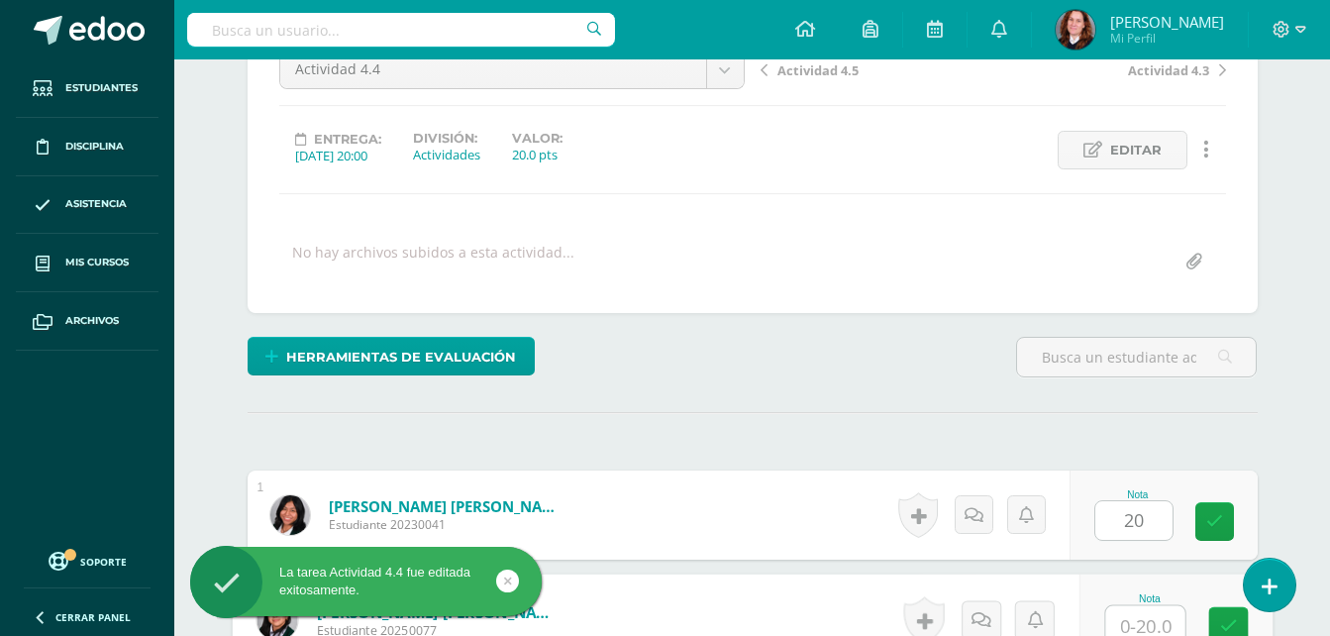
scroll to position [227, 0]
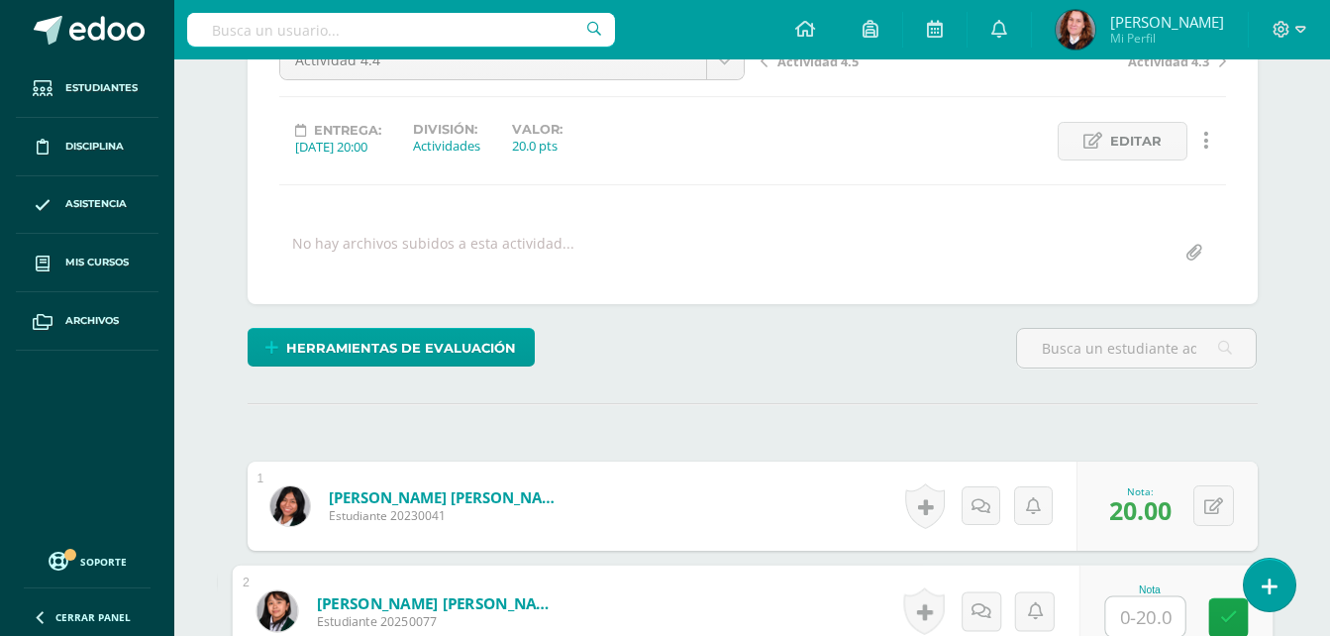
type input "0"
type input "20"
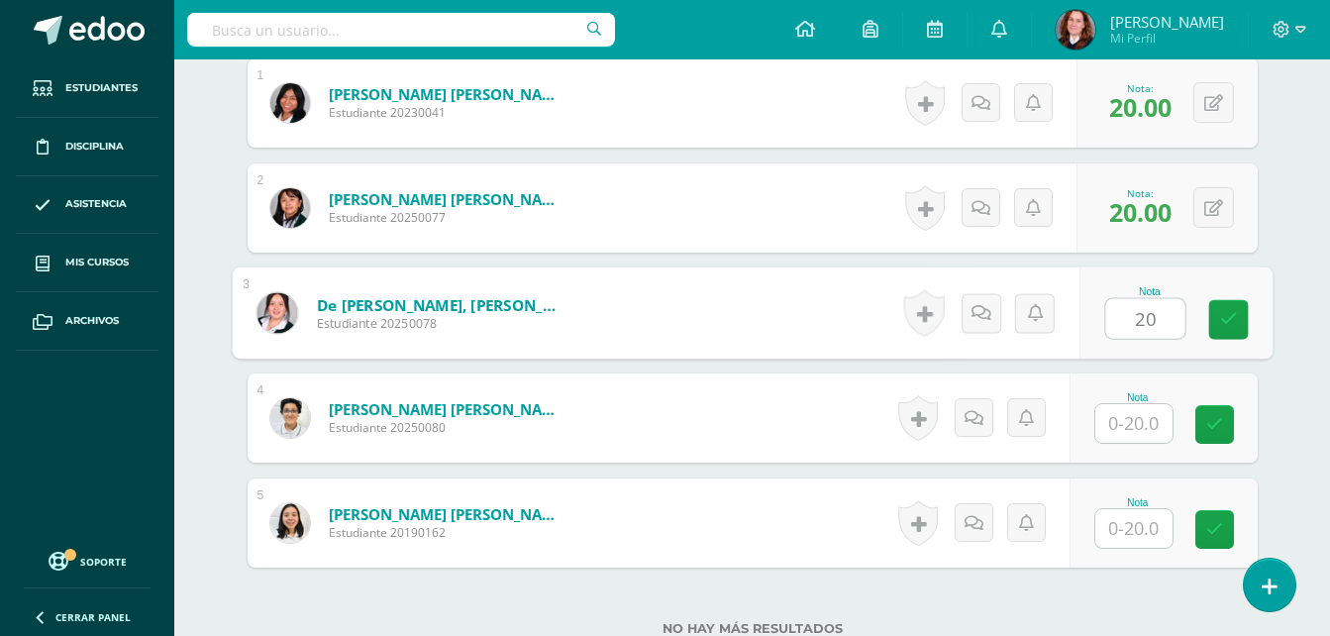
type input "20"
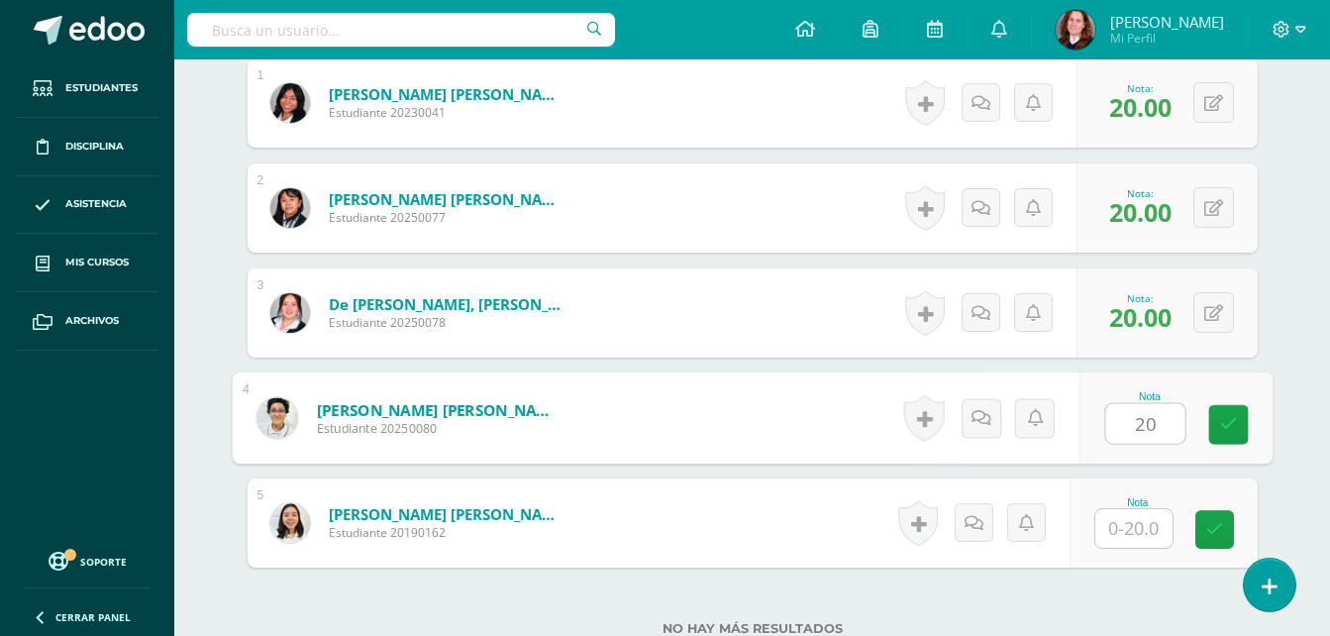
type input "20"
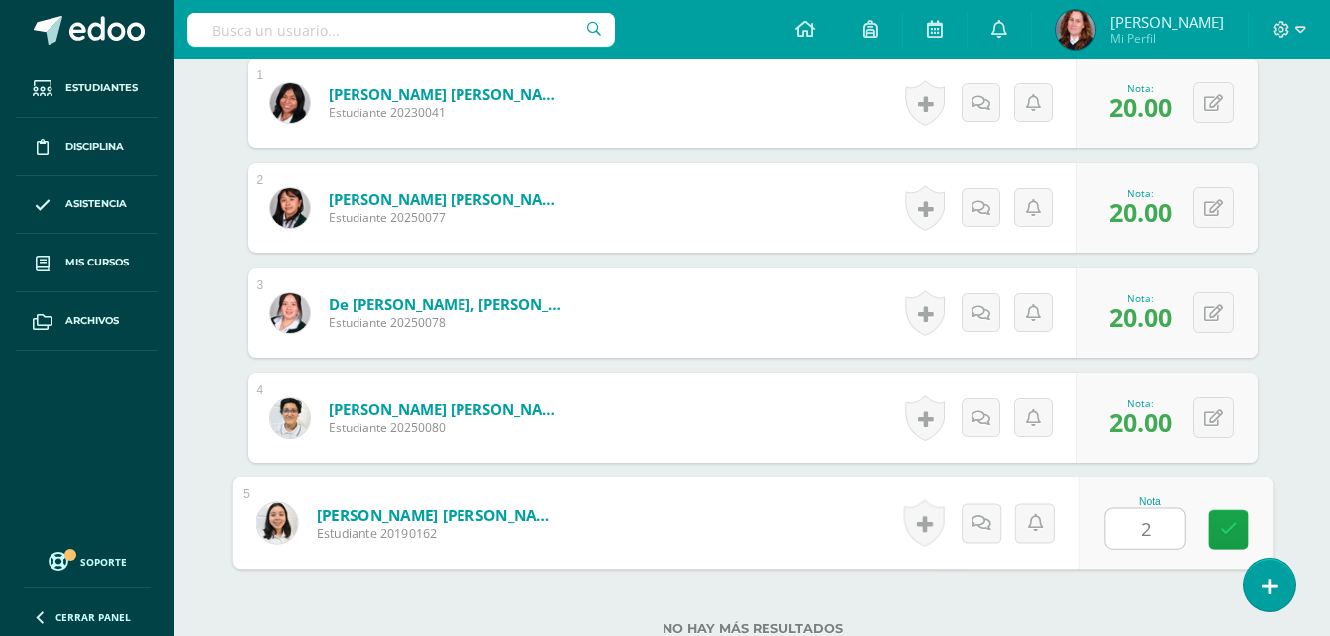
type input "20"
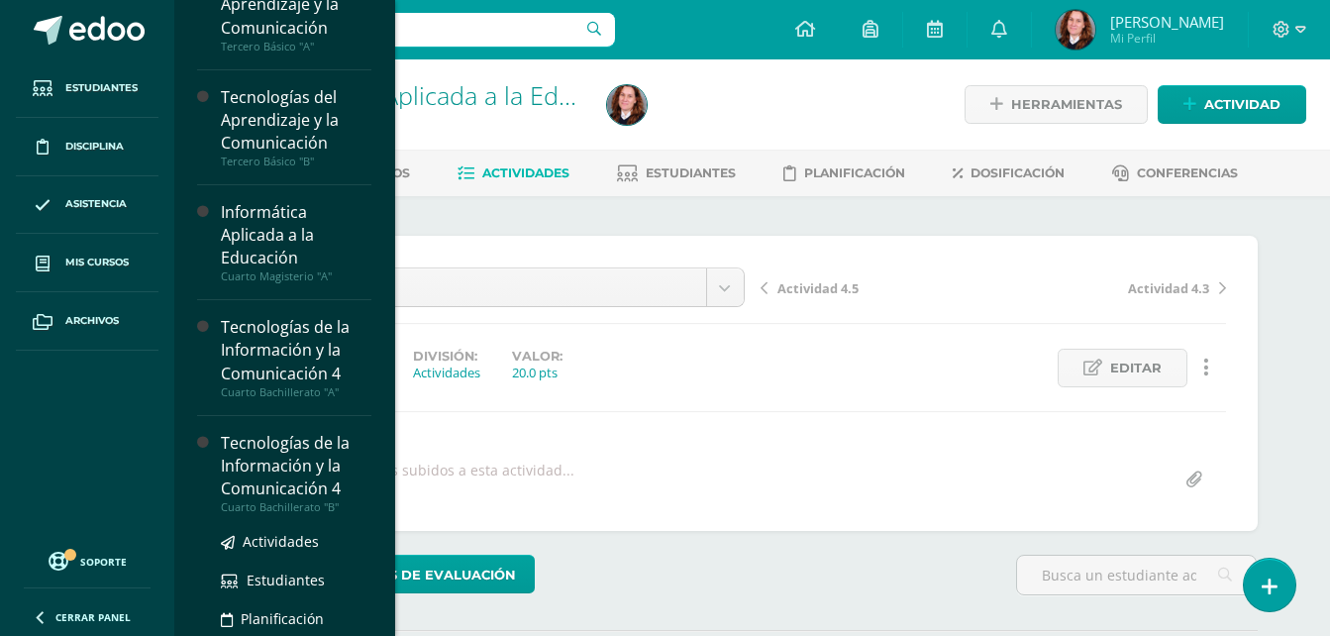
scroll to position [594, 0]
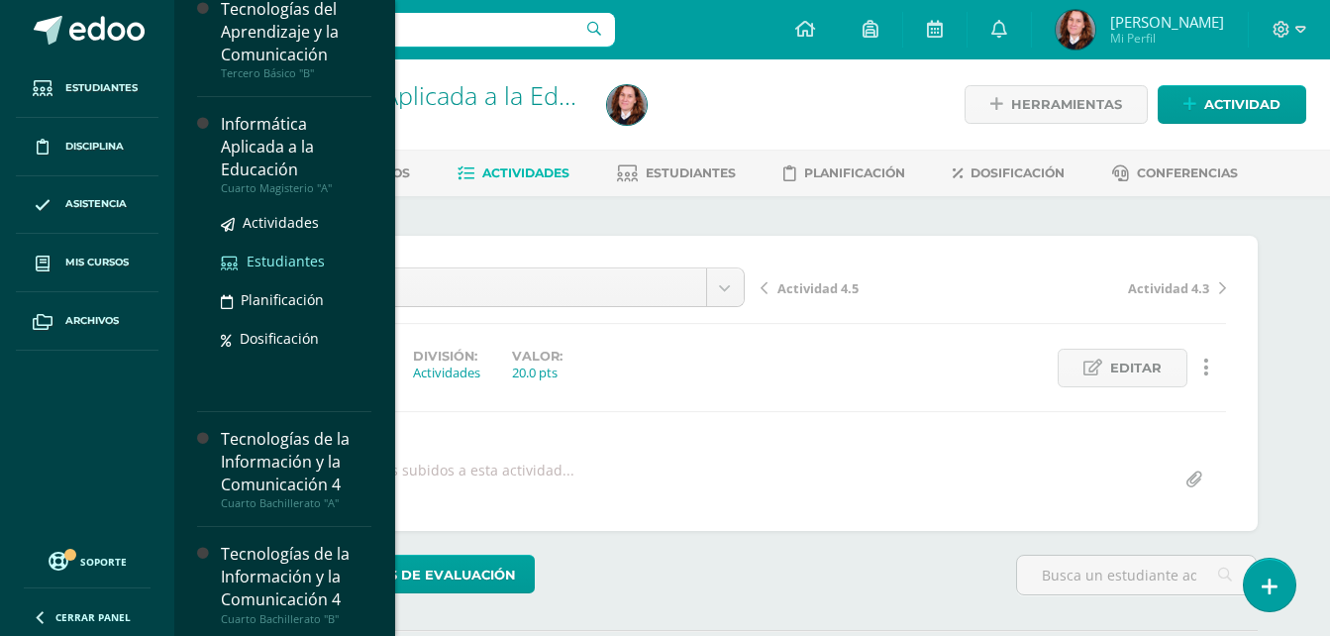
click at [293, 260] on span "Estudiantes" at bounding box center [286, 261] width 78 height 19
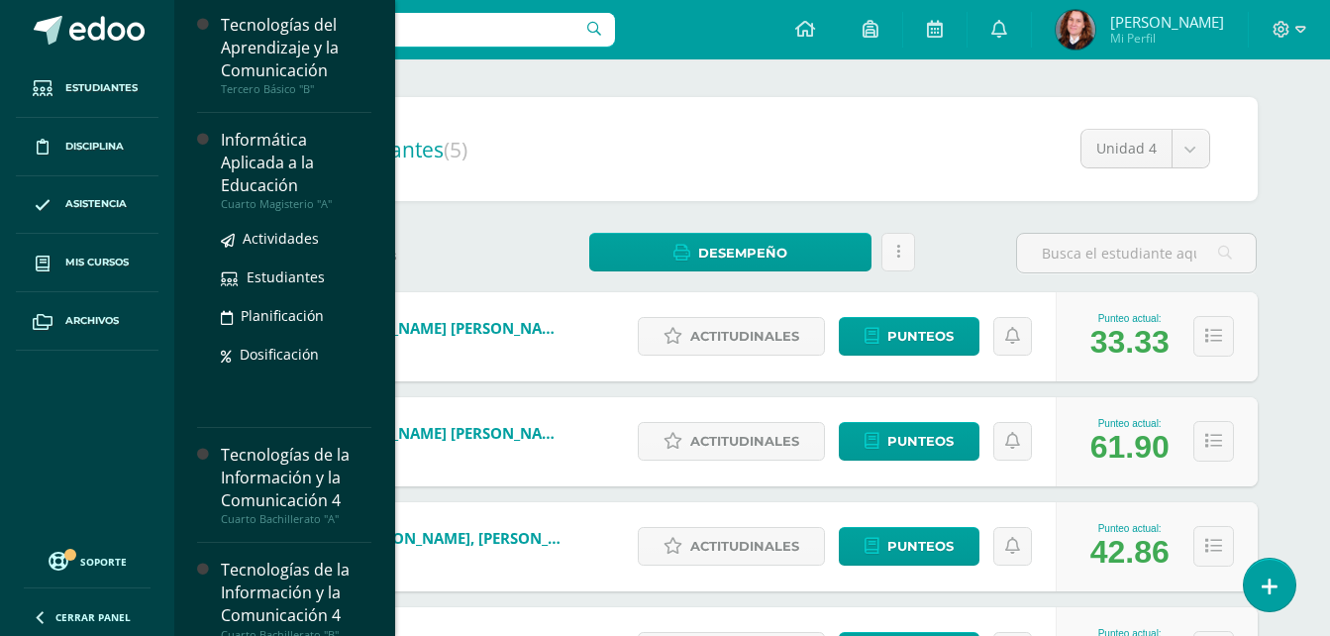
scroll to position [594, 0]
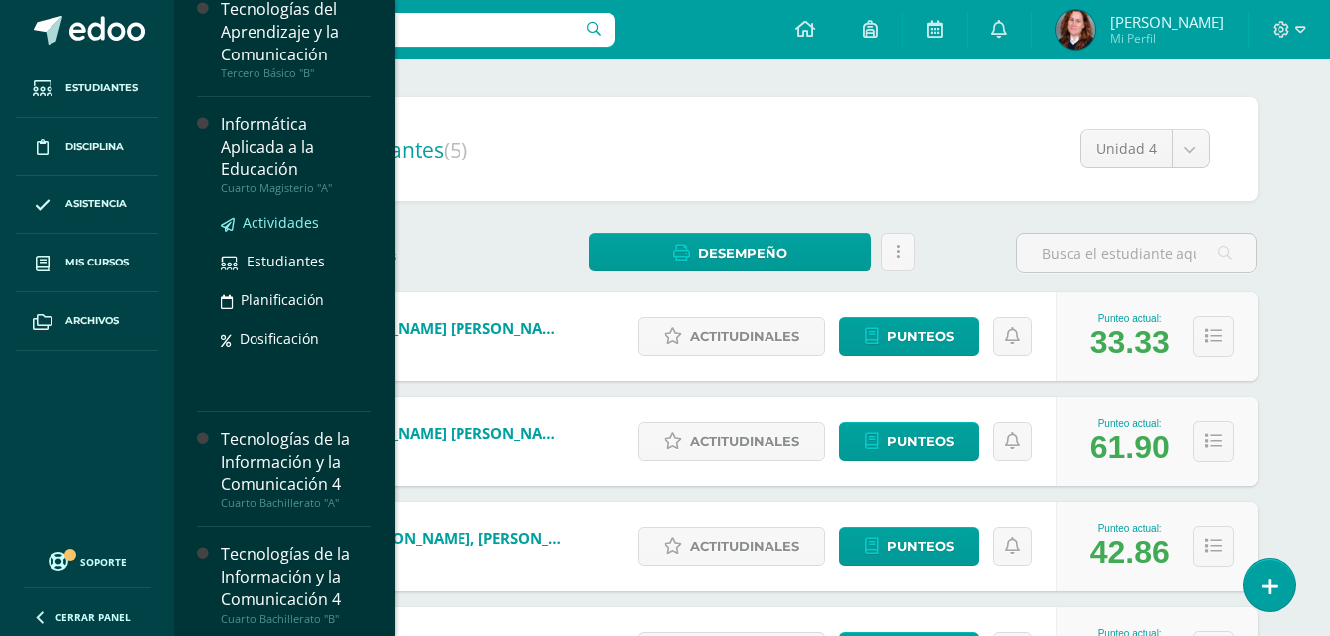
click at [285, 222] on span "Actividades" at bounding box center [281, 222] width 76 height 19
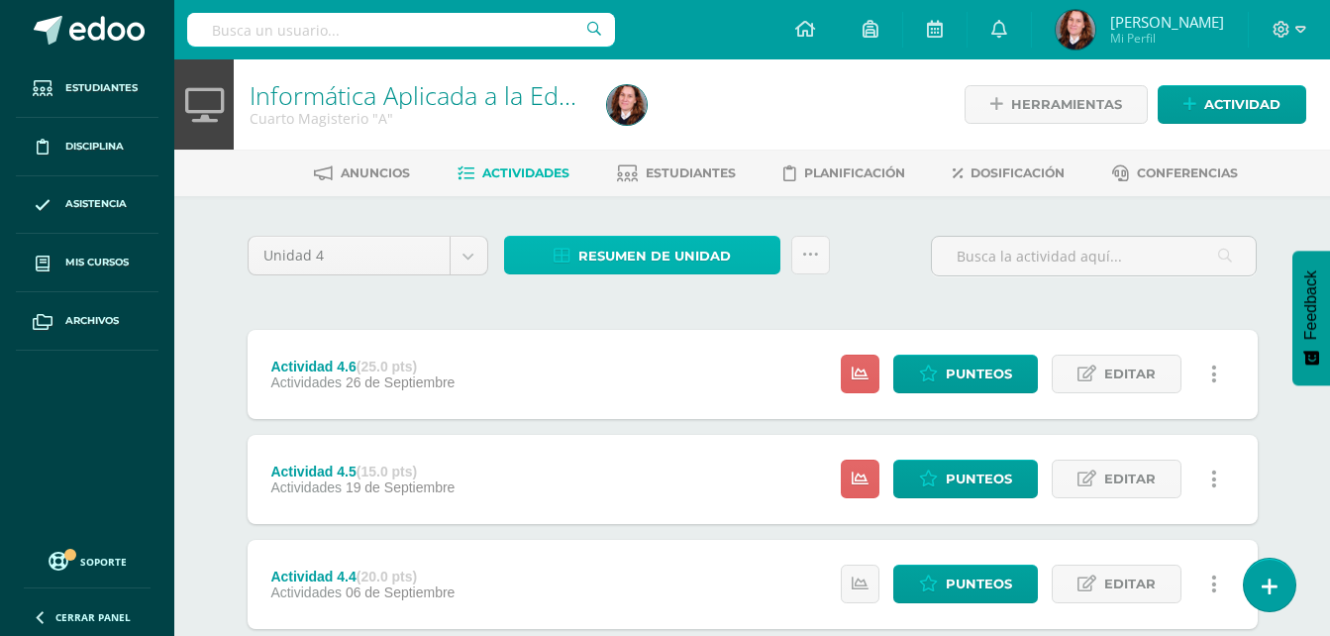
click at [625, 242] on span "Resumen de unidad" at bounding box center [655, 256] width 153 height 37
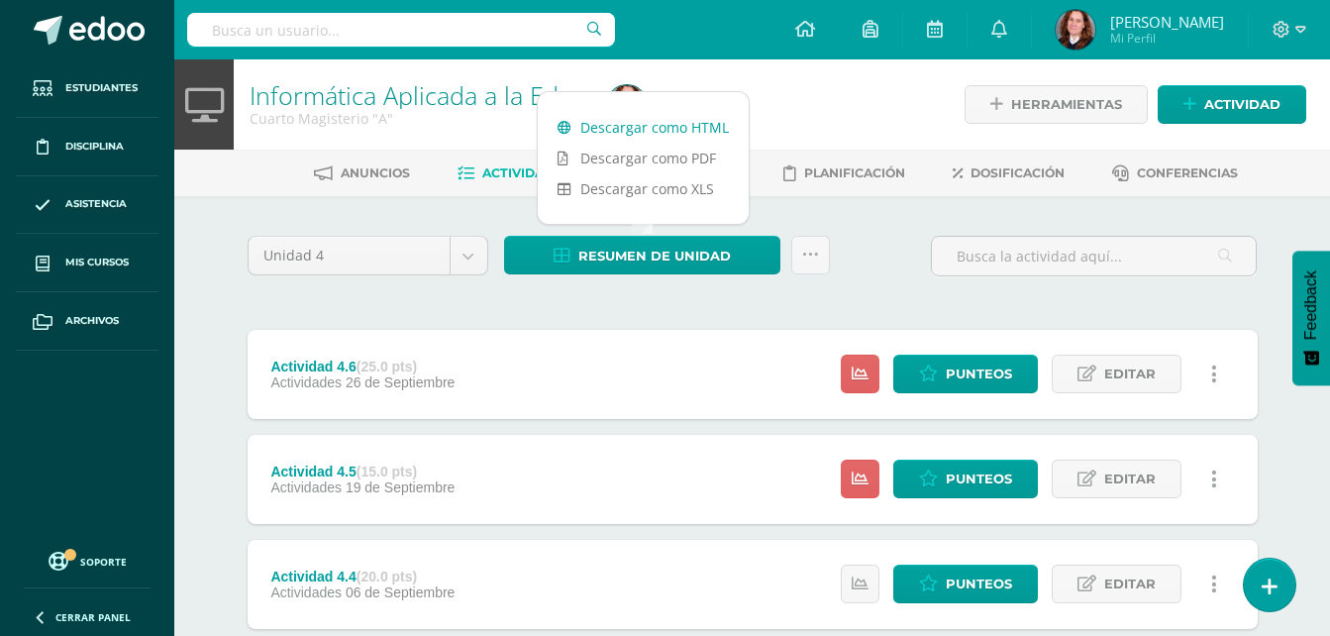
click at [695, 127] on link "Descargar como HTML" at bounding box center [643, 127] width 211 height 31
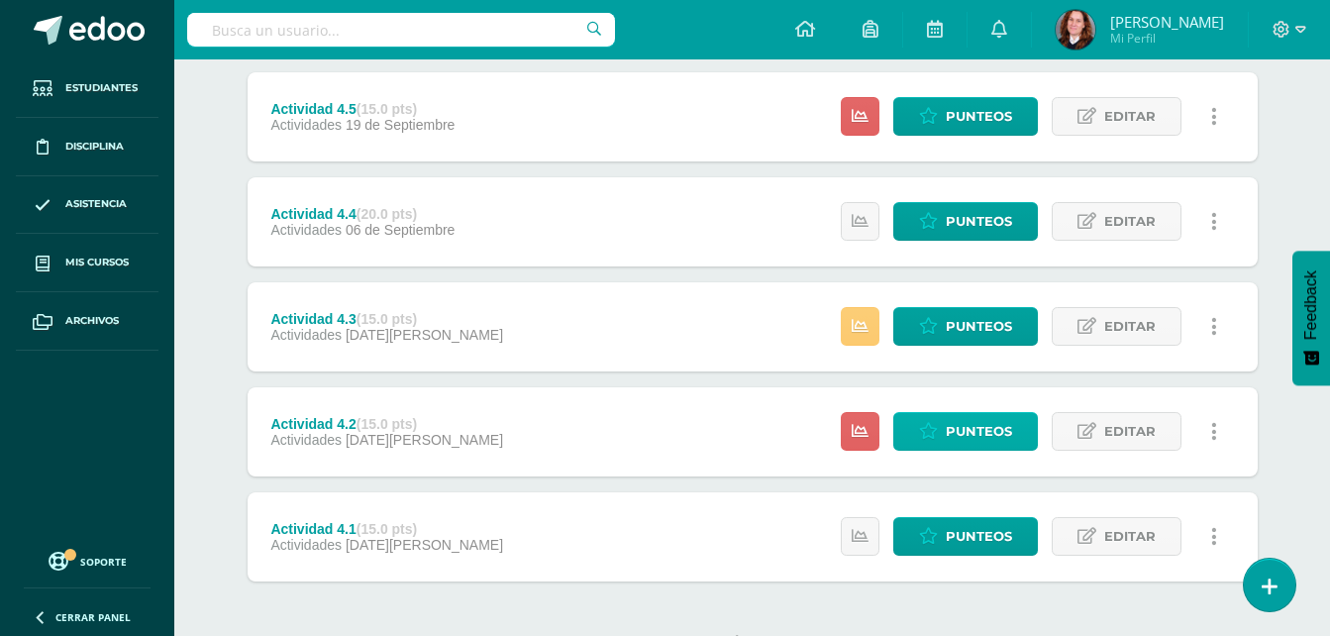
scroll to position [396, 0]
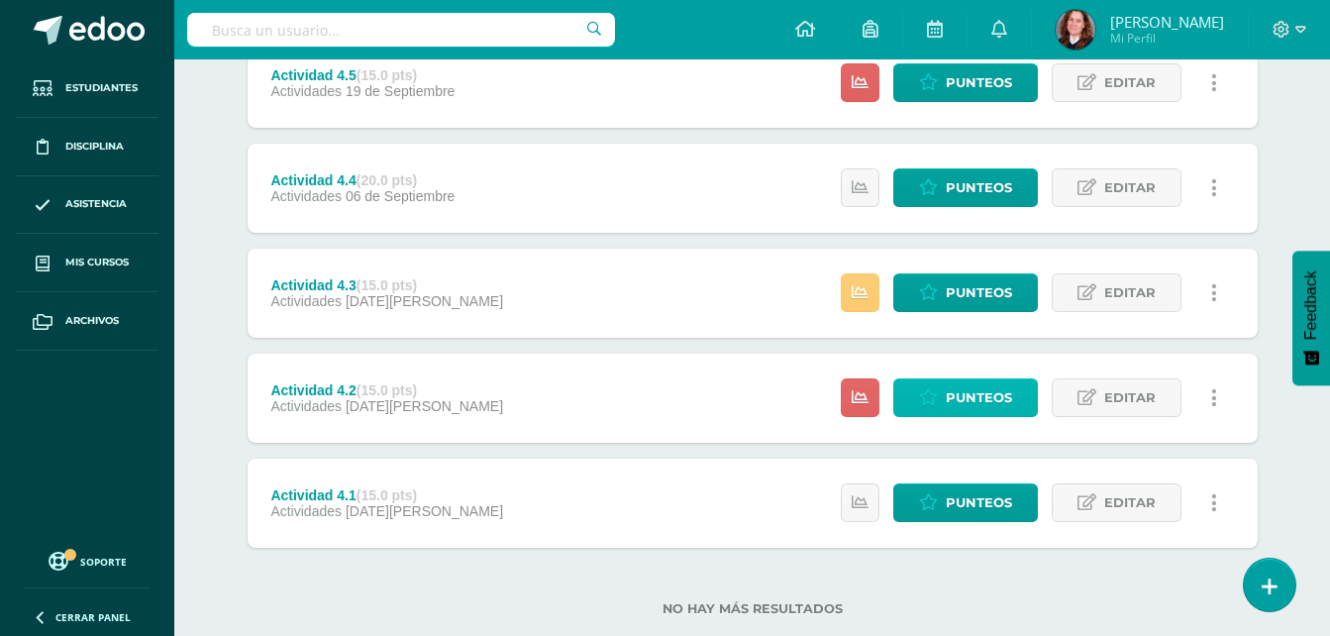
click at [943, 390] on link "Punteos" at bounding box center [966, 397] width 145 height 39
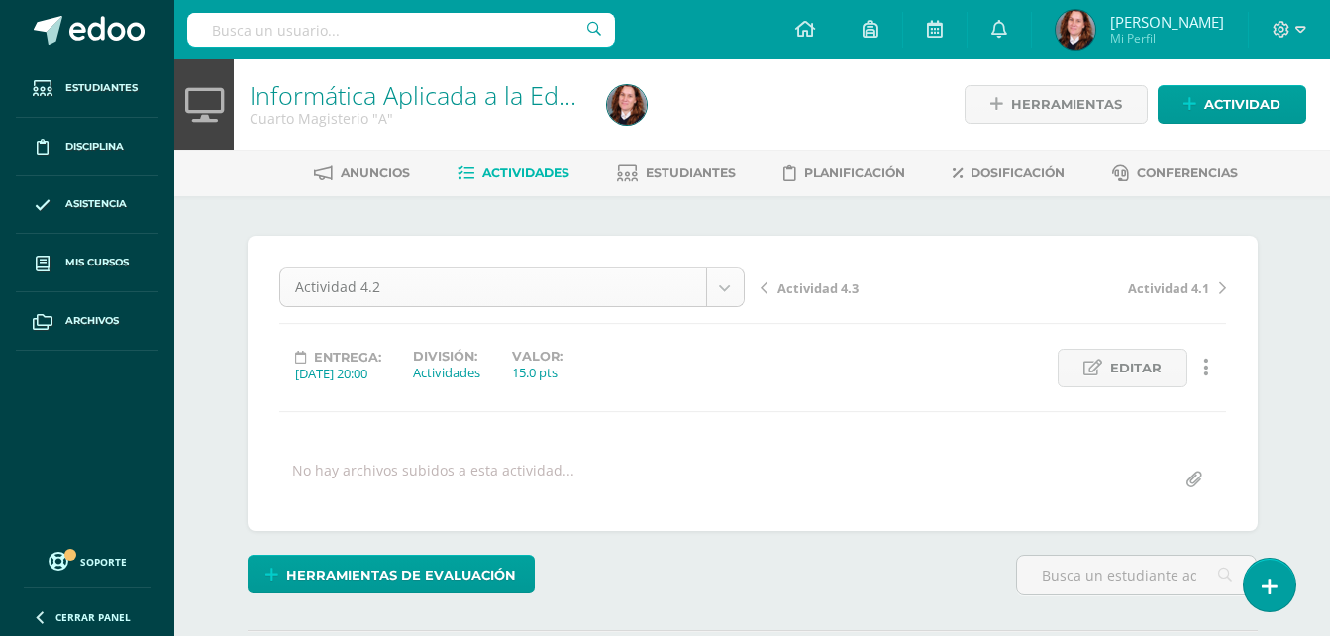
click at [744, 288] on div "Actividad 4.2" at bounding box center [512, 287] width 466 height 40
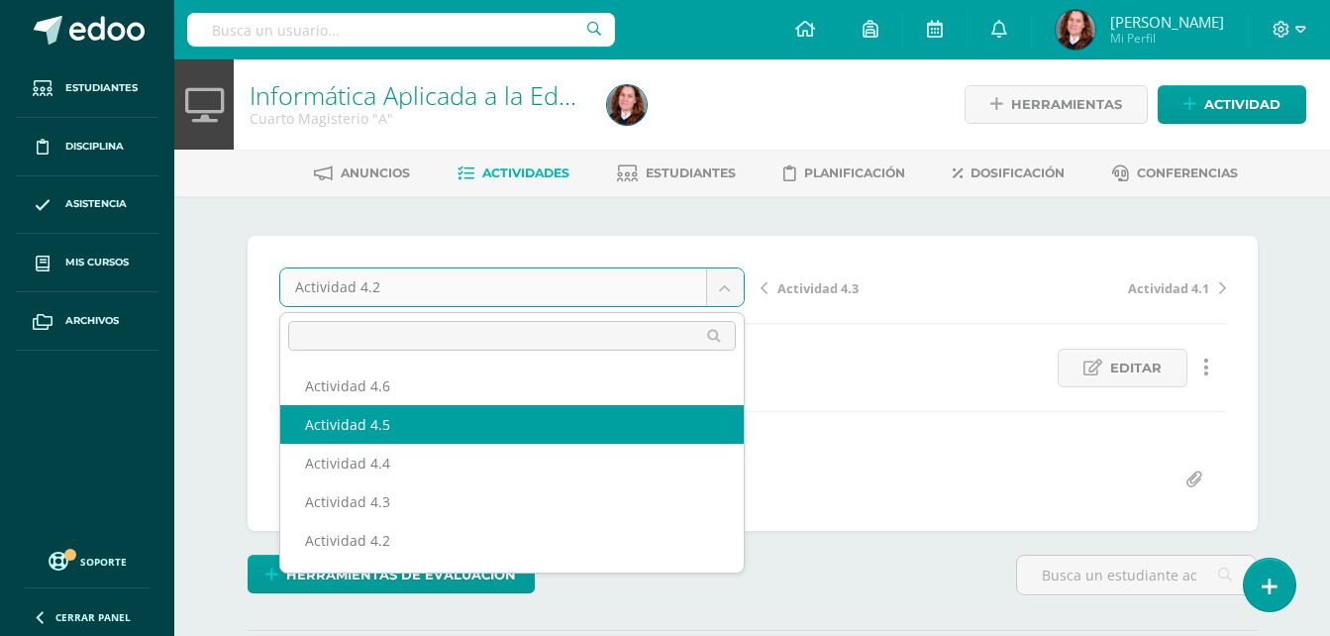
select select "/dashboard/teacher/grade-activity/106449/"
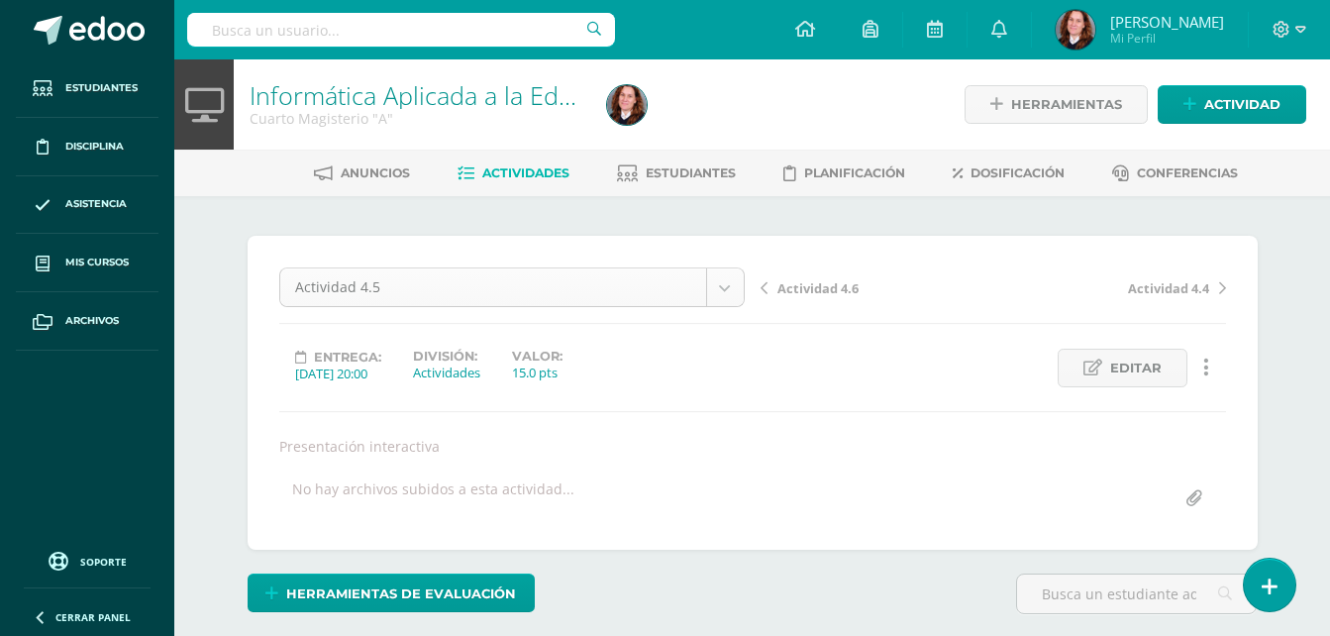
click at [729, 284] on body "Estudiantes Disciplina Asistencia Mis cursos Archivos Soporte Ayuda Reportar un…" at bounding box center [665, 401] width 1330 height 803
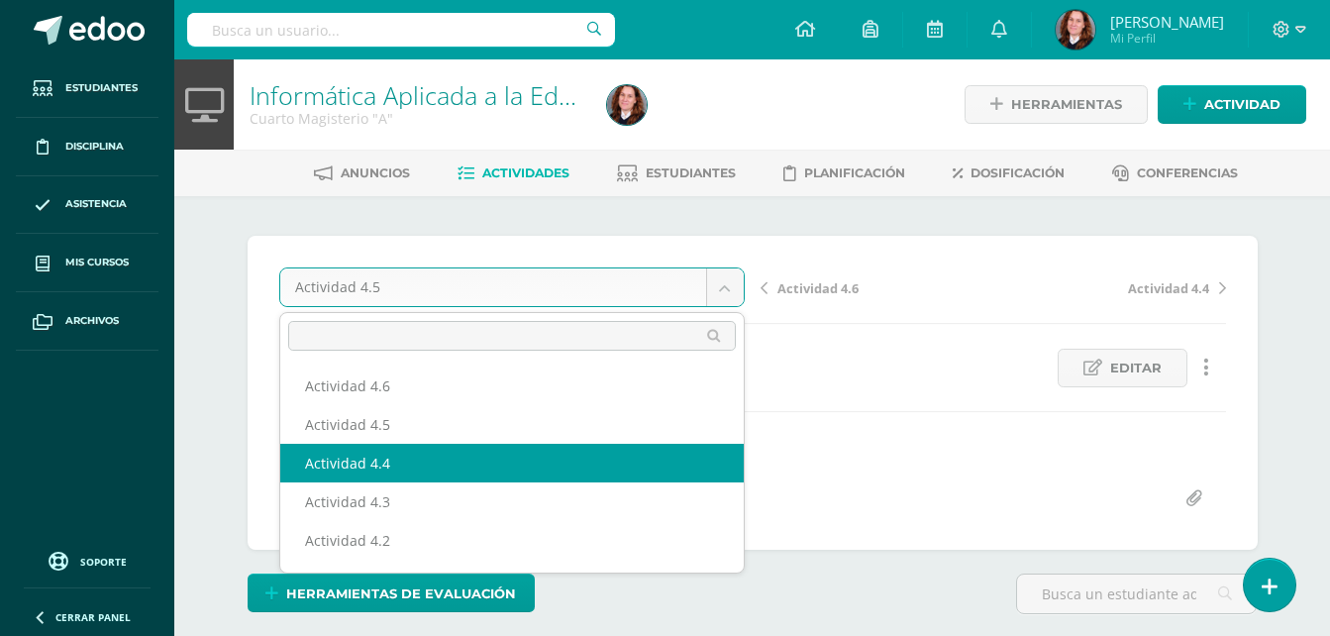
select select "/dashboard/teacher/grade-activity/106451/"
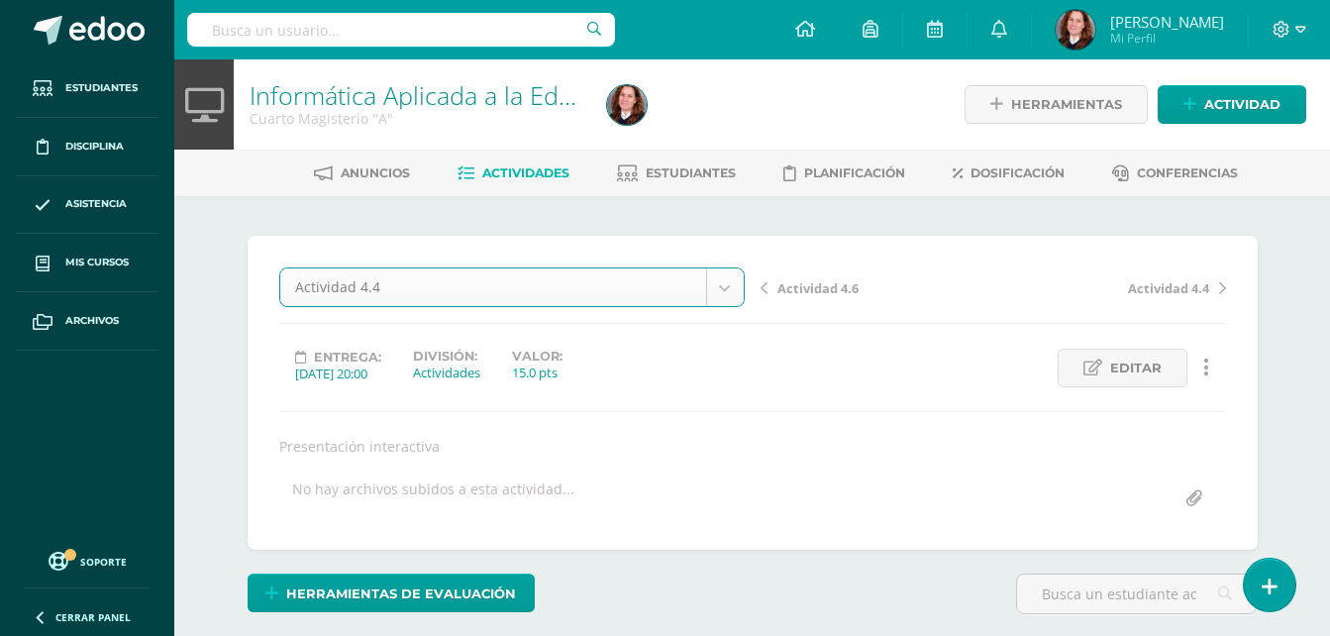
scroll to position [1, 0]
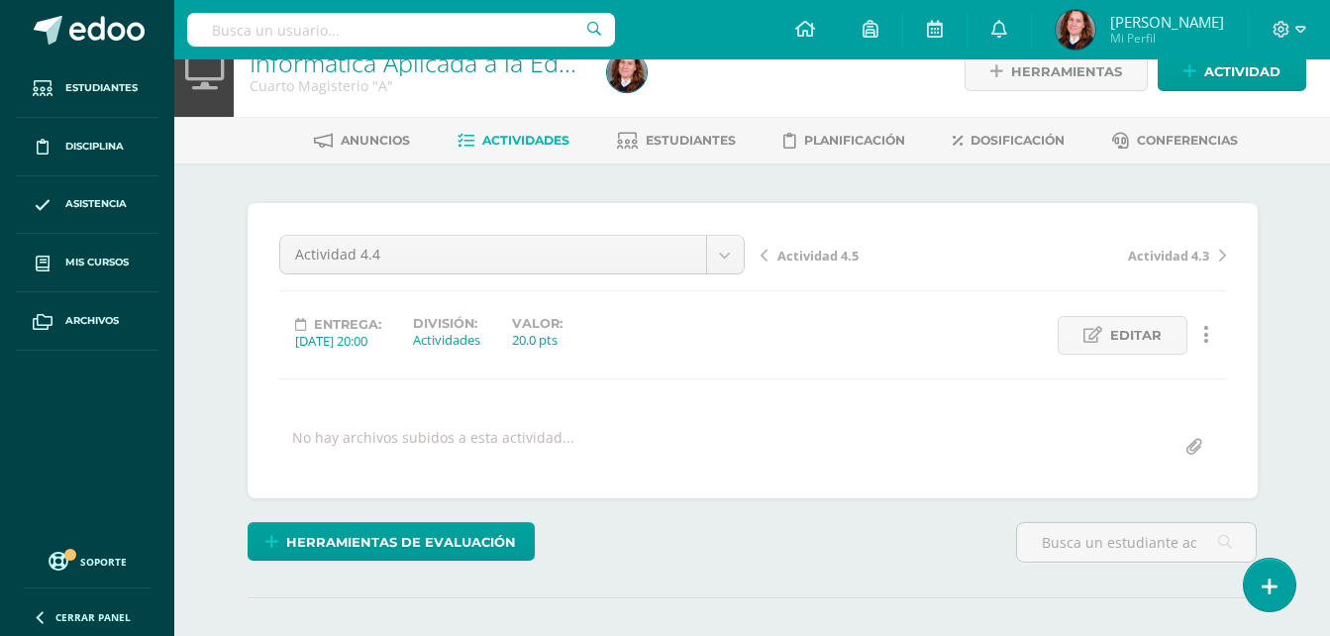
scroll to position [1, 0]
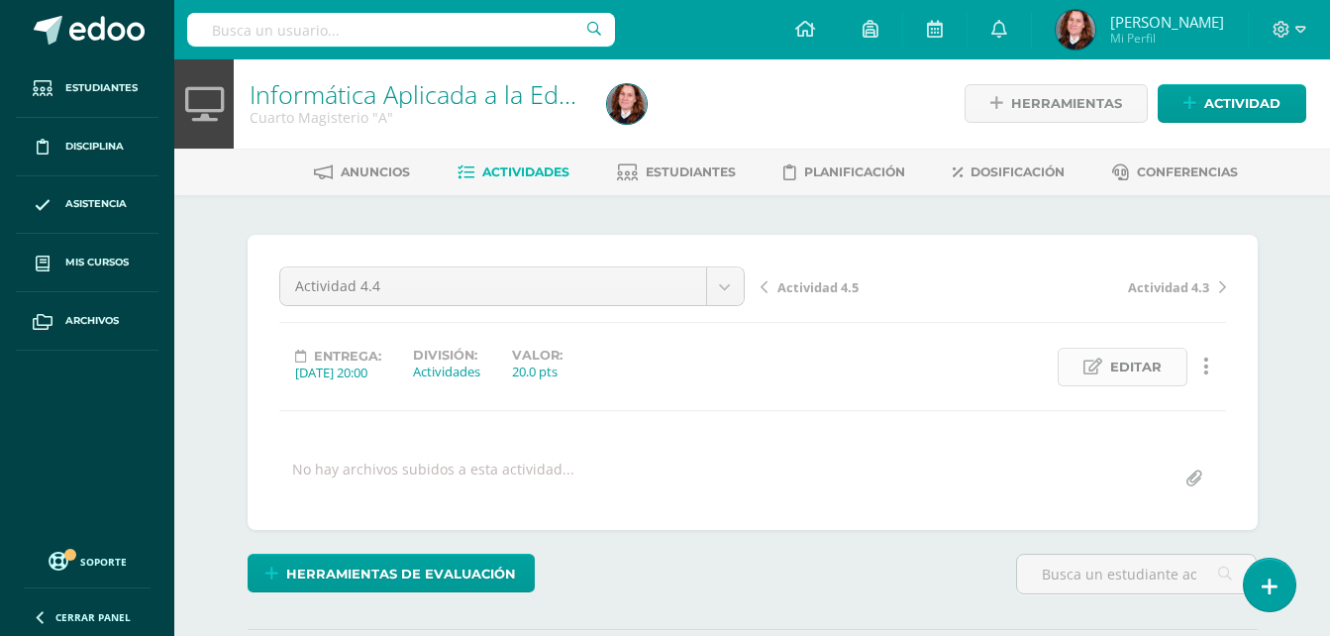
click at [1149, 369] on span "Editar" at bounding box center [1136, 367] width 52 height 37
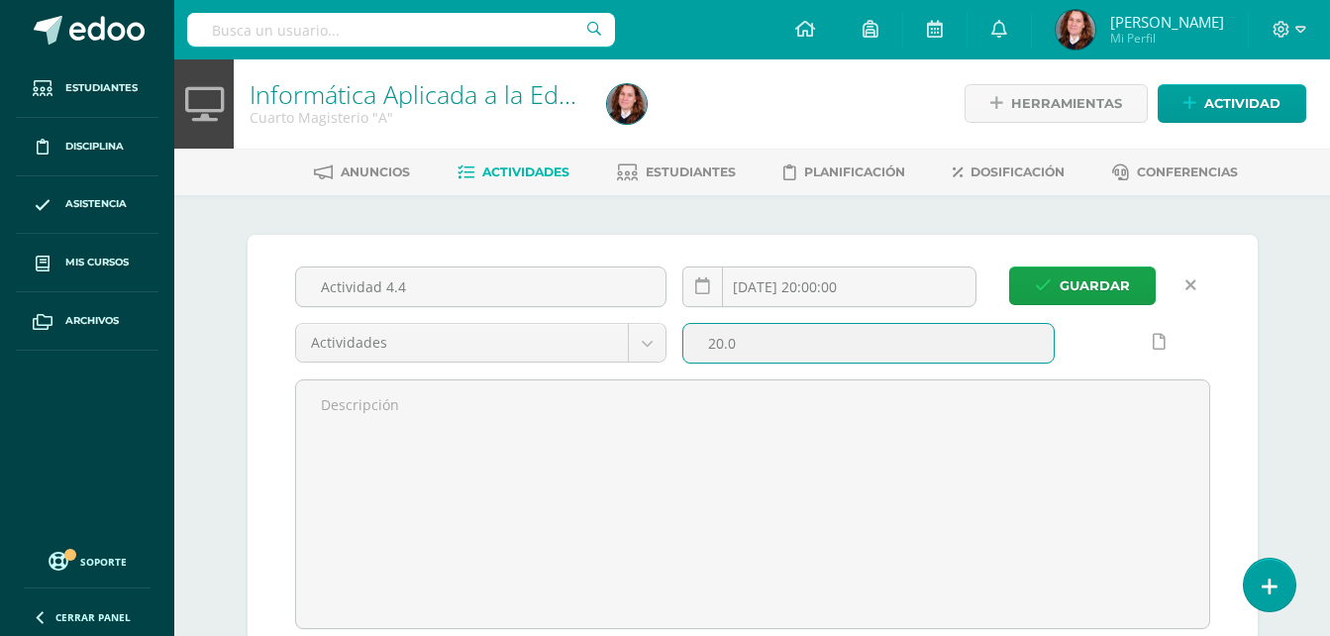
drag, startPoint x: 784, startPoint y: 344, endPoint x: 720, endPoint y: 349, distance: 63.6
click at [720, 349] on input "20.0" at bounding box center [869, 343] width 370 height 39
type input "25"
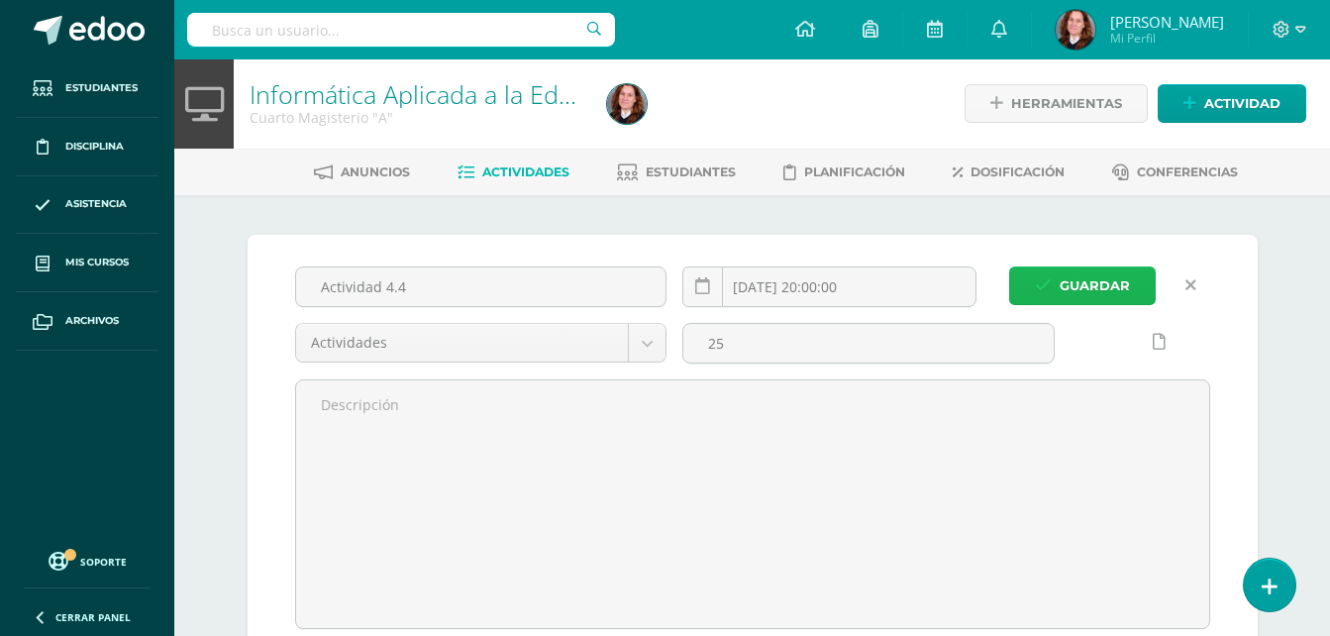
click at [1124, 267] on span "Guardar" at bounding box center [1095, 285] width 70 height 37
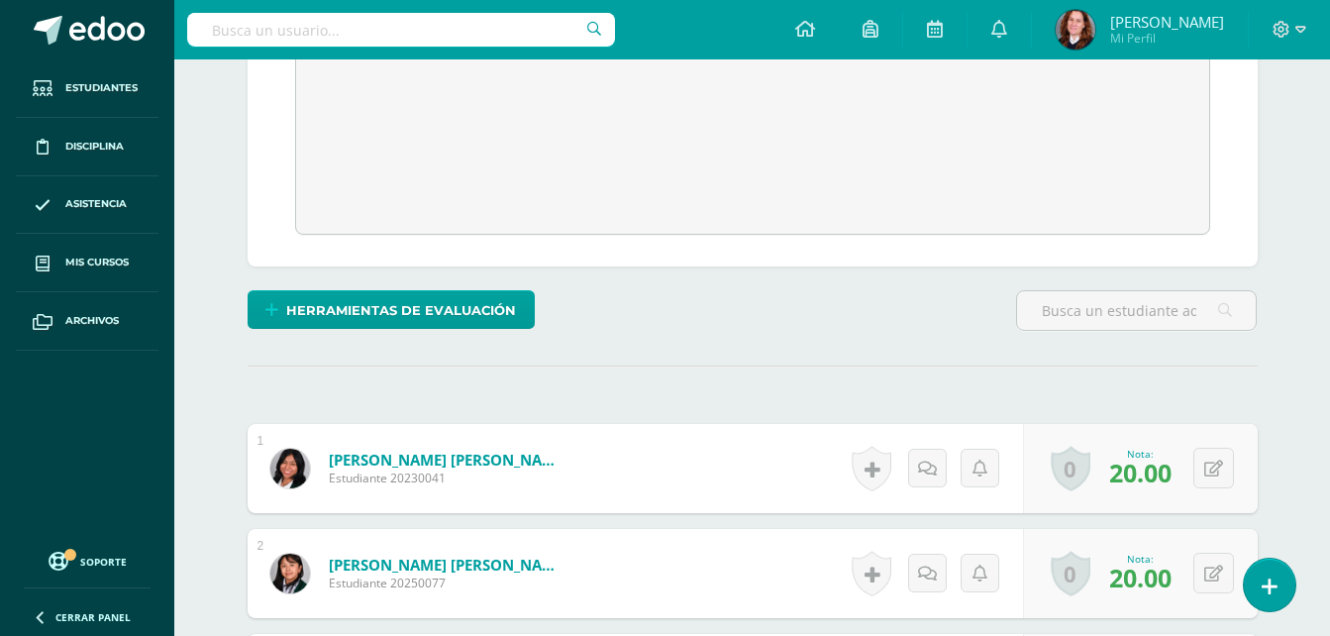
scroll to position [397, 0]
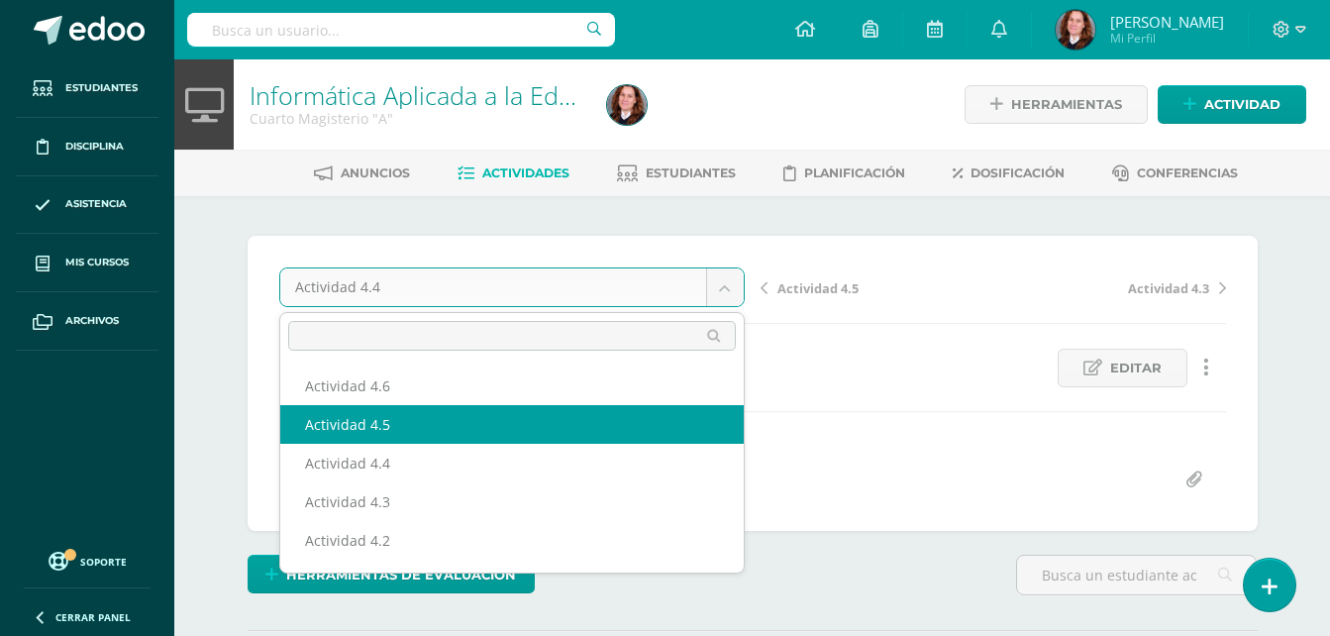
select select "/dashboard/teacher/grade-activity/106449/"
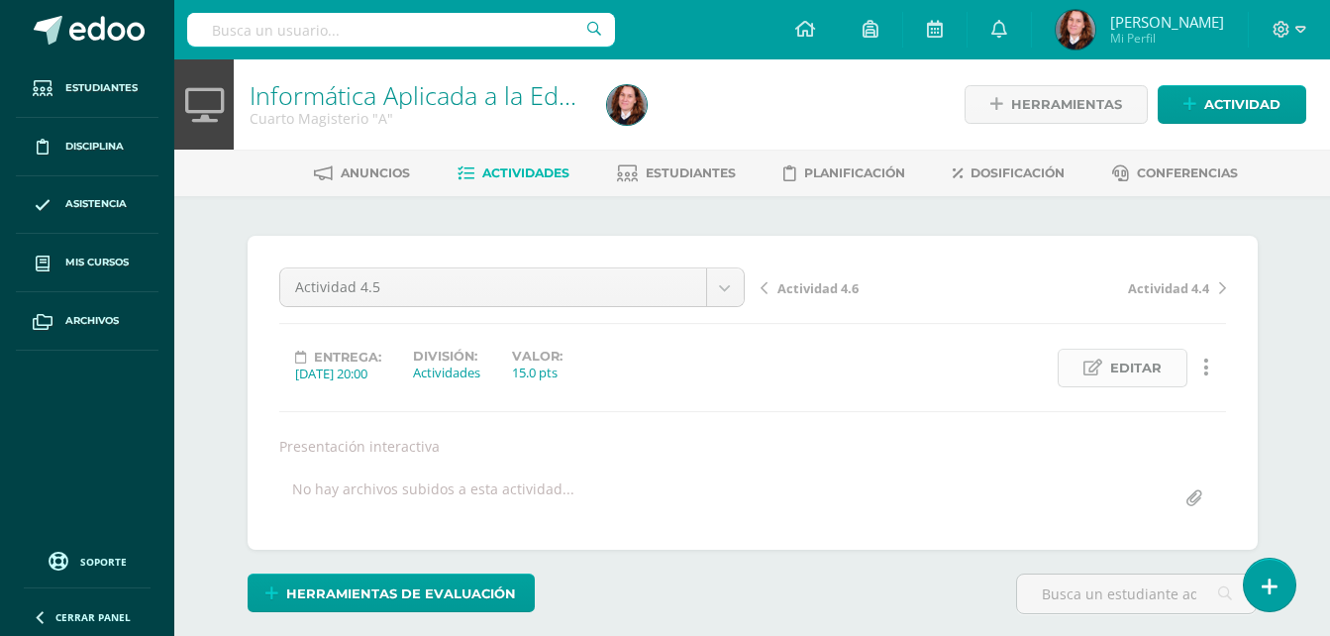
click at [1145, 368] on span "Editar" at bounding box center [1136, 368] width 52 height 37
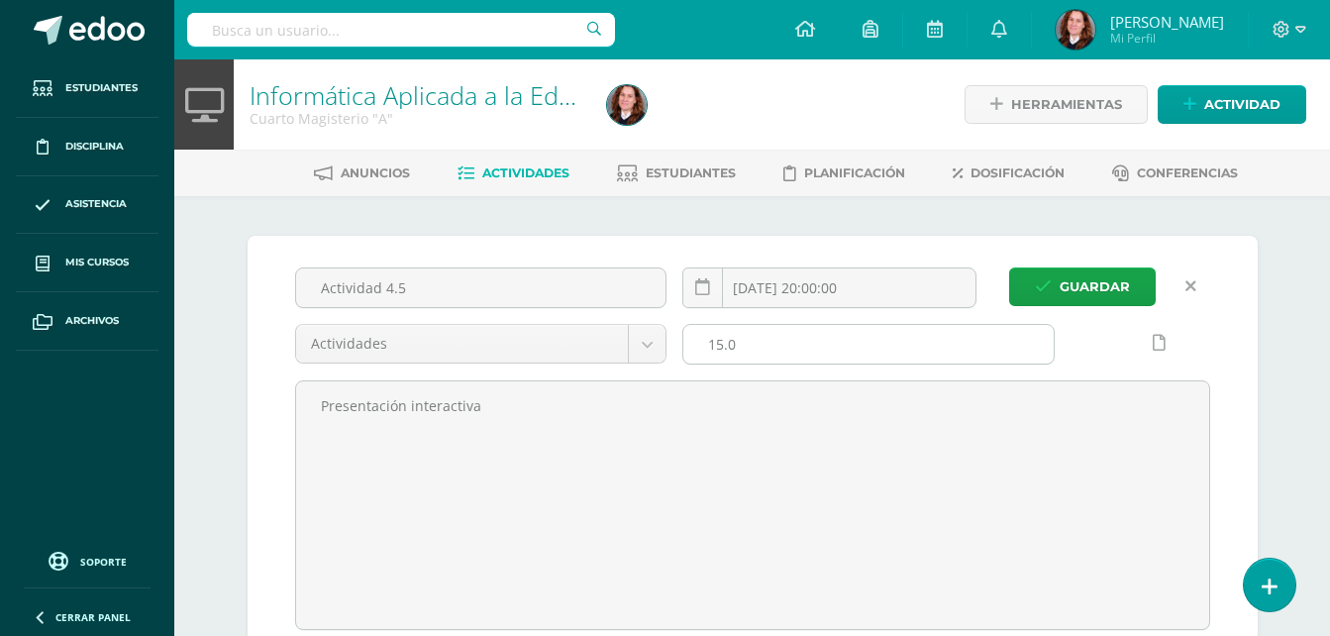
scroll to position [1, 0]
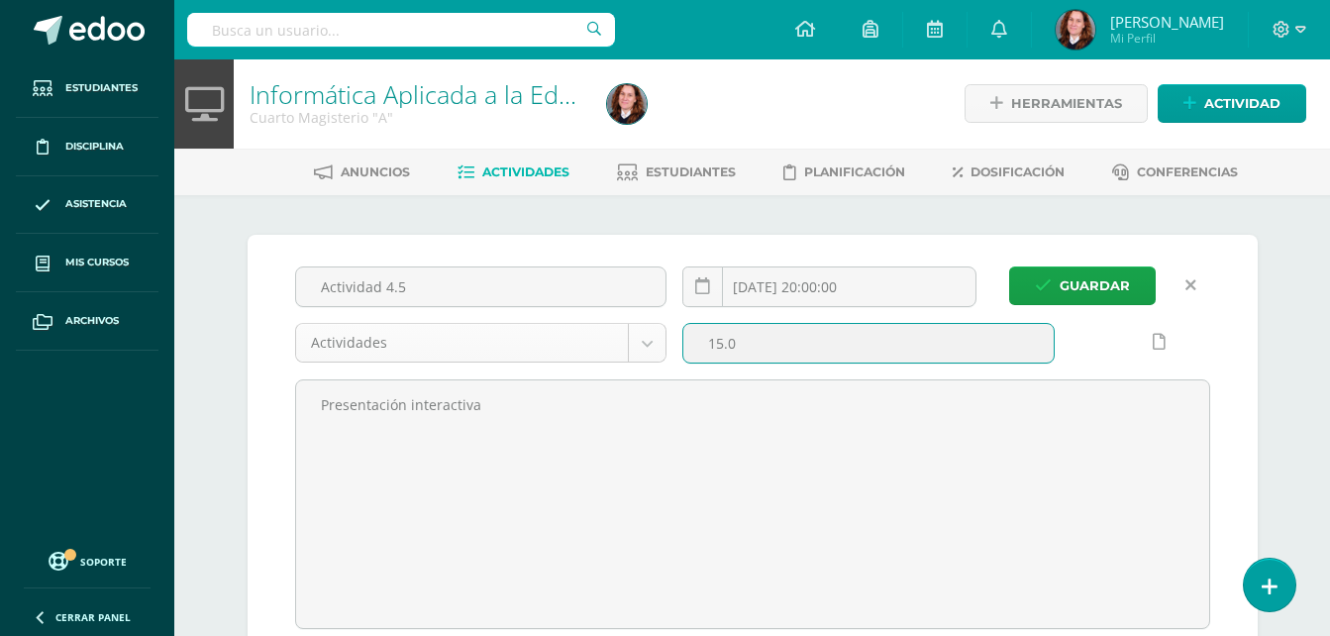
drag, startPoint x: 755, startPoint y: 332, endPoint x: 641, endPoint y: 331, distance: 113.9
click at [641, 331] on div "Actividad 4.5 2025-09-19 20:00:00 Actividades Actividades 15.0 Presentación int…" at bounding box center [752, 447] width 931 height 363
type input "30"
click at [1123, 276] on span "Guardar" at bounding box center [1095, 285] width 70 height 37
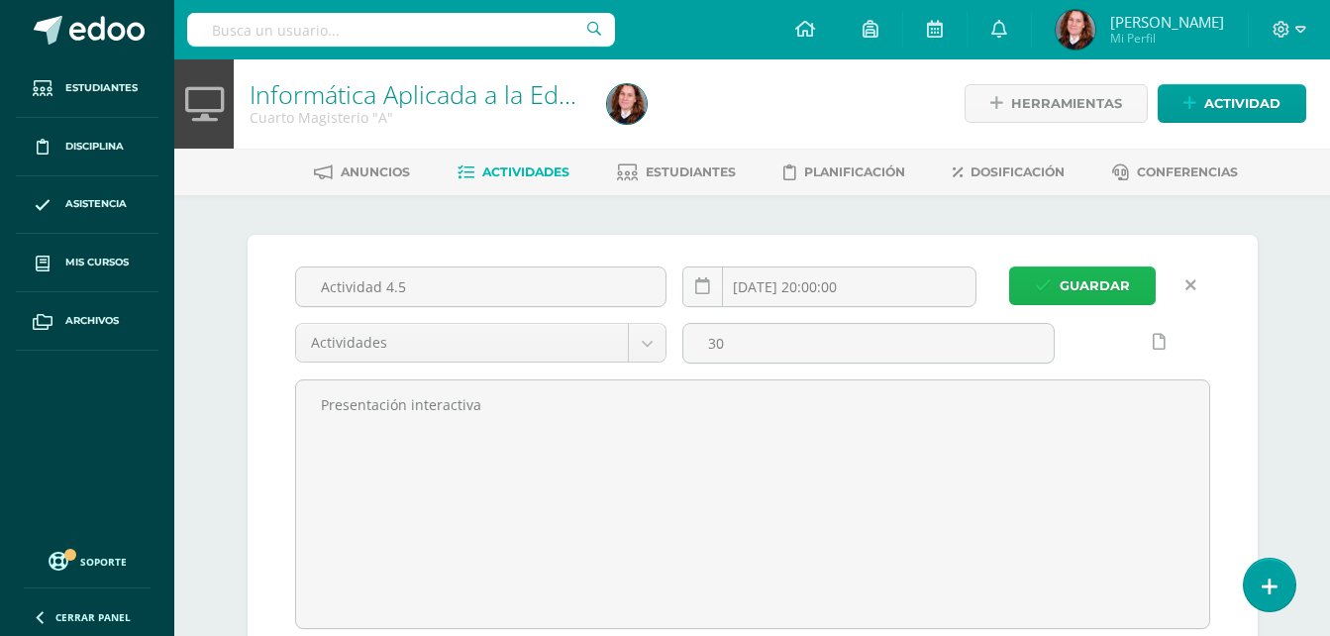
click at [1084, 294] on span "Guardar" at bounding box center [1095, 285] width 70 height 37
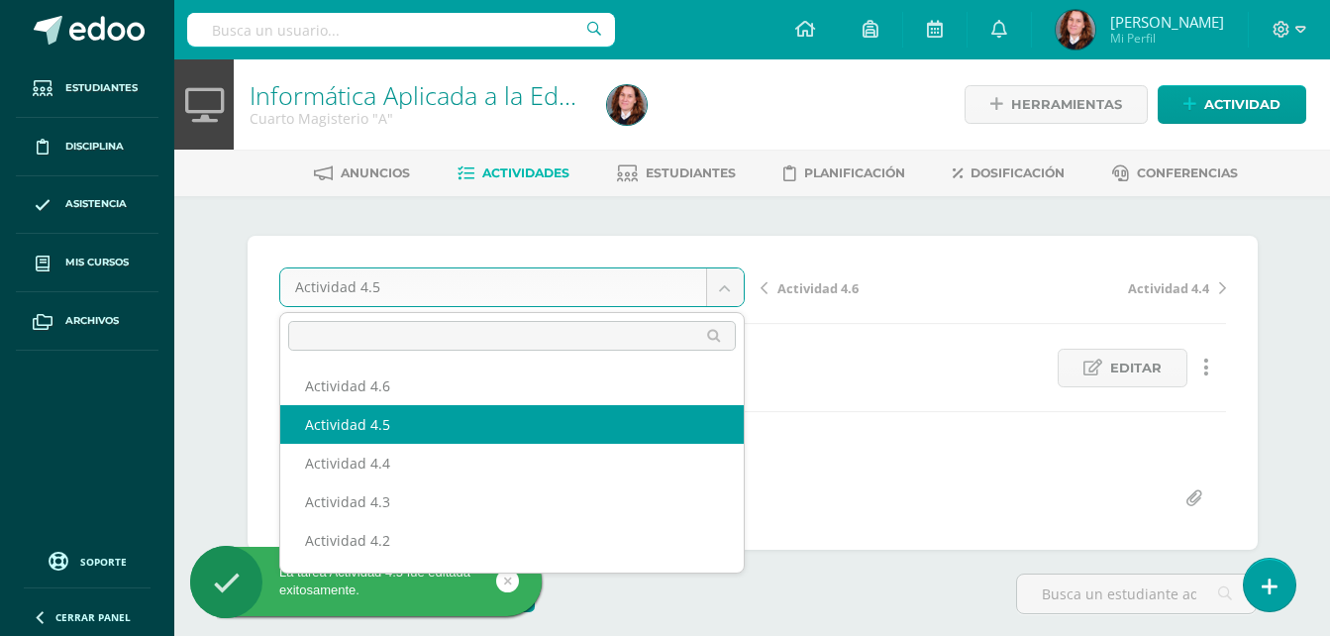
scroll to position [1, 0]
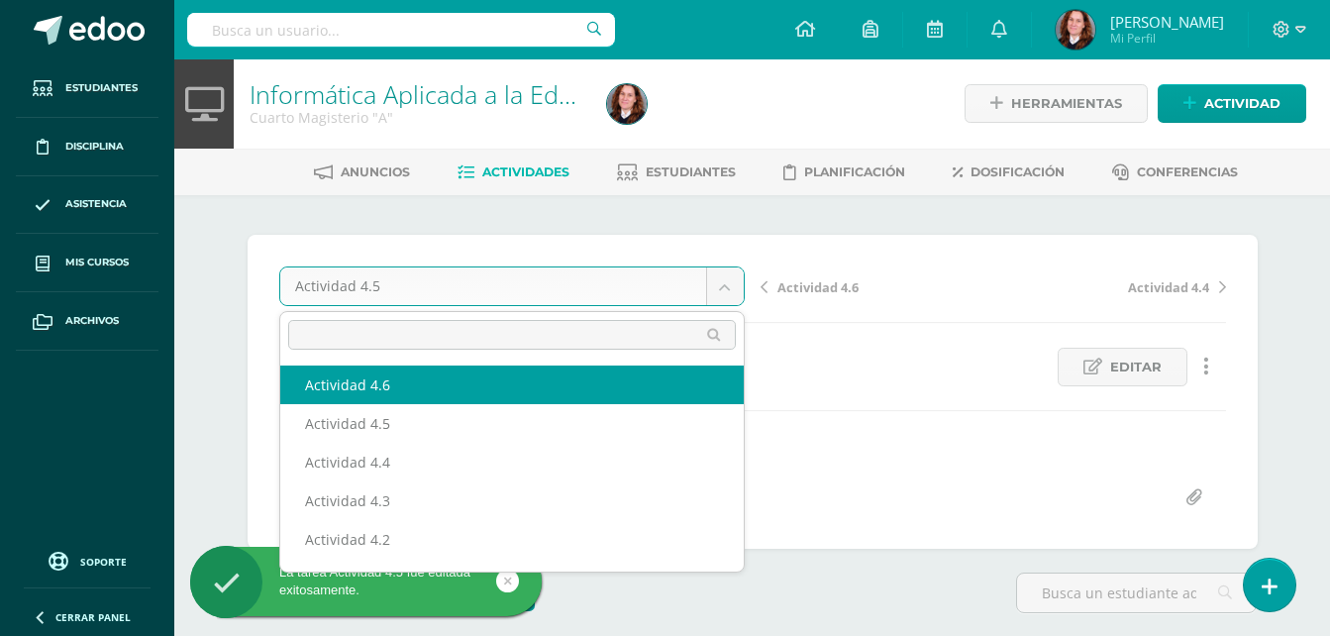
select select "/dashboard/teacher/grade-activity/106452/"
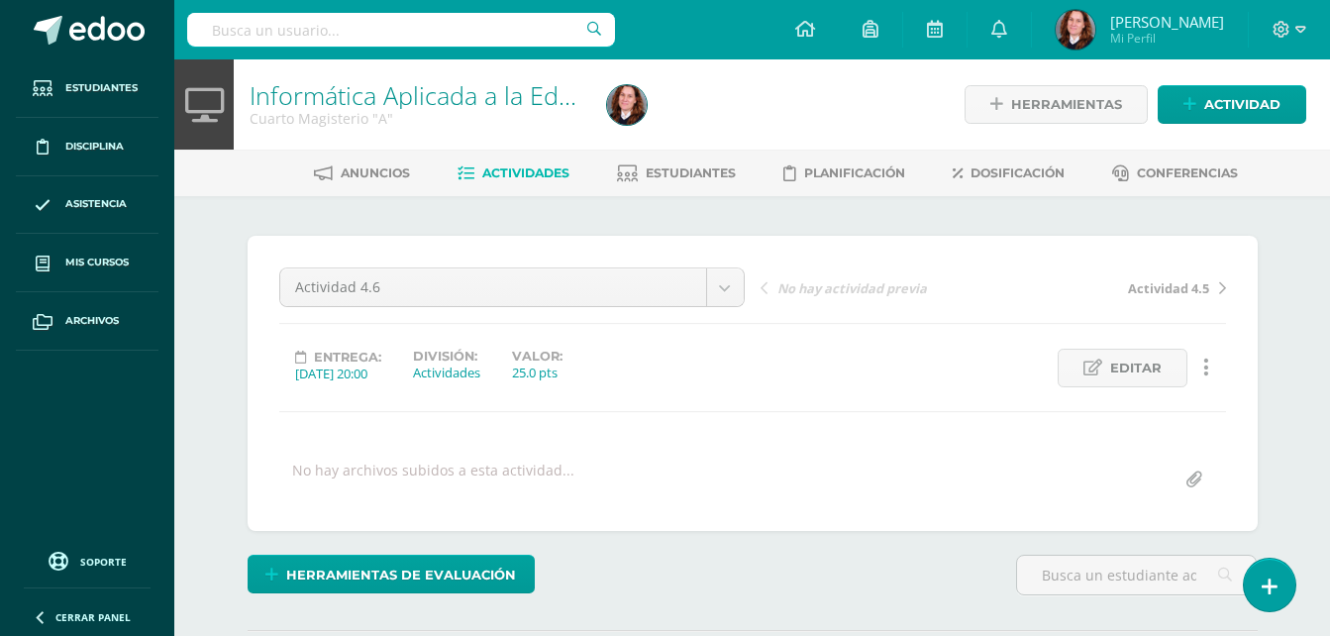
click at [1212, 368] on link at bounding box center [1207, 368] width 39 height 39
click at [1184, 503] on link "Eliminar" at bounding box center [1169, 493] width 203 height 31
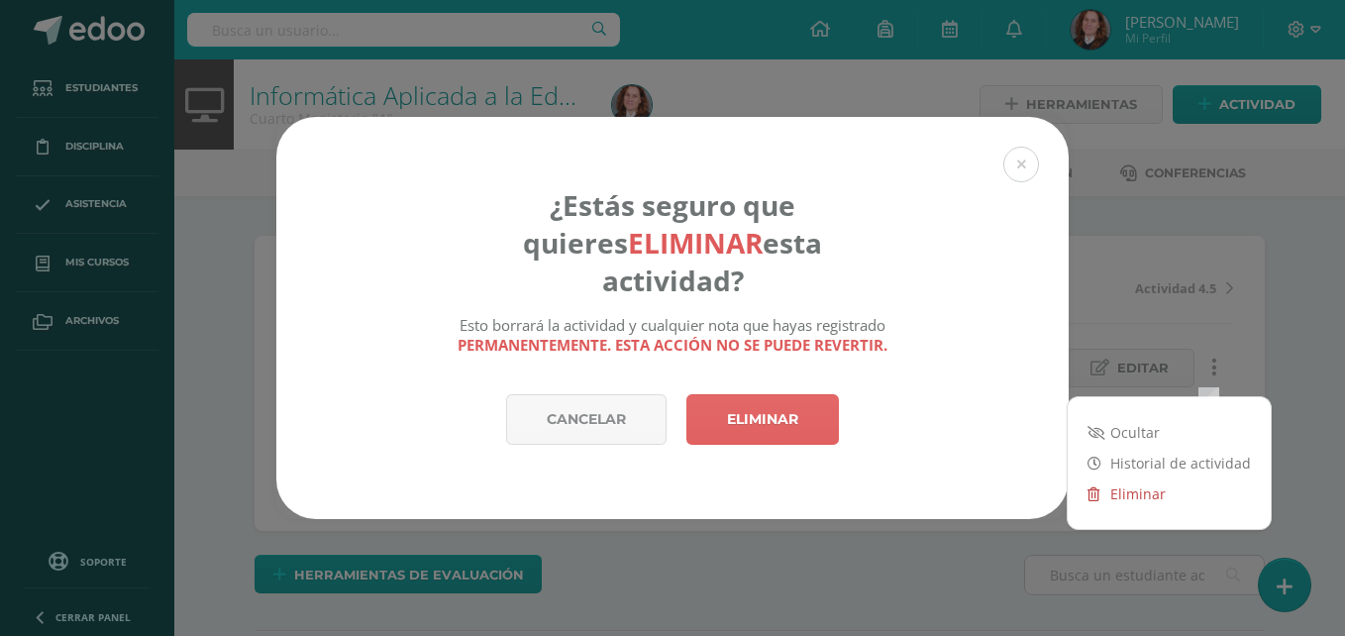
scroll to position [1, 0]
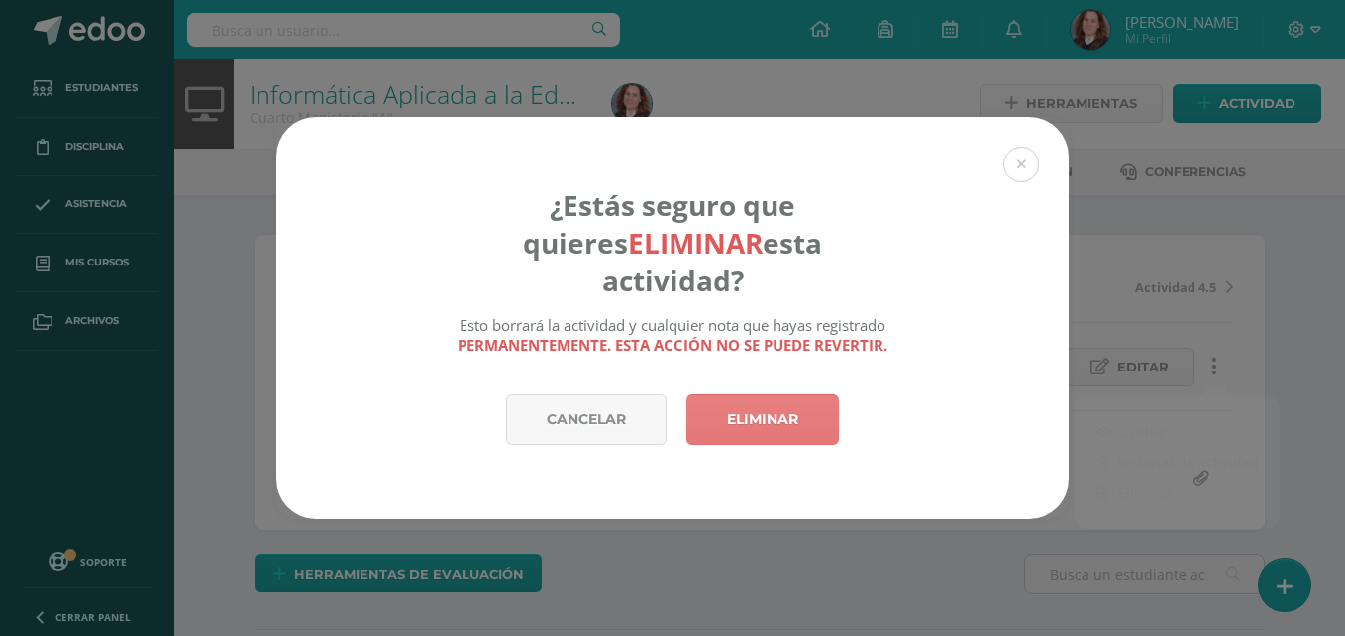
click at [824, 405] on link "Eliminar" at bounding box center [762, 419] width 153 height 51
